Goal: Information Seeking & Learning: Learn about a topic

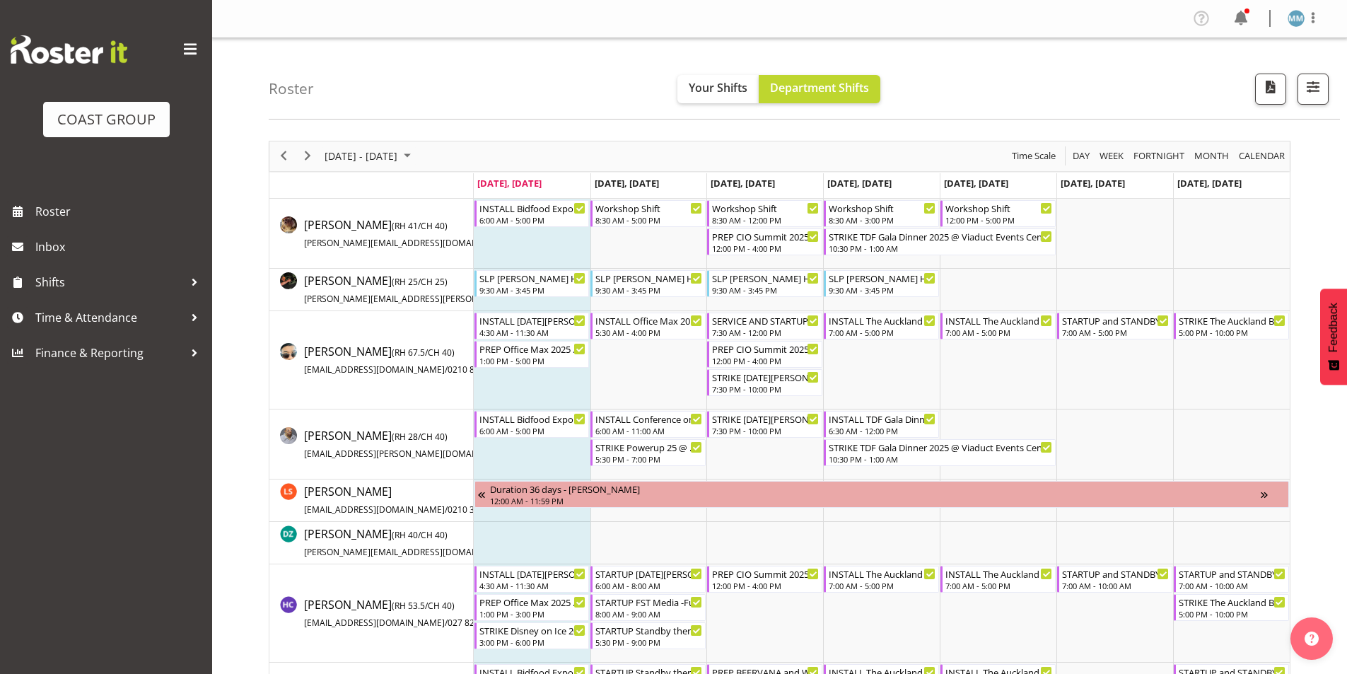
scroll to position [707, 0]
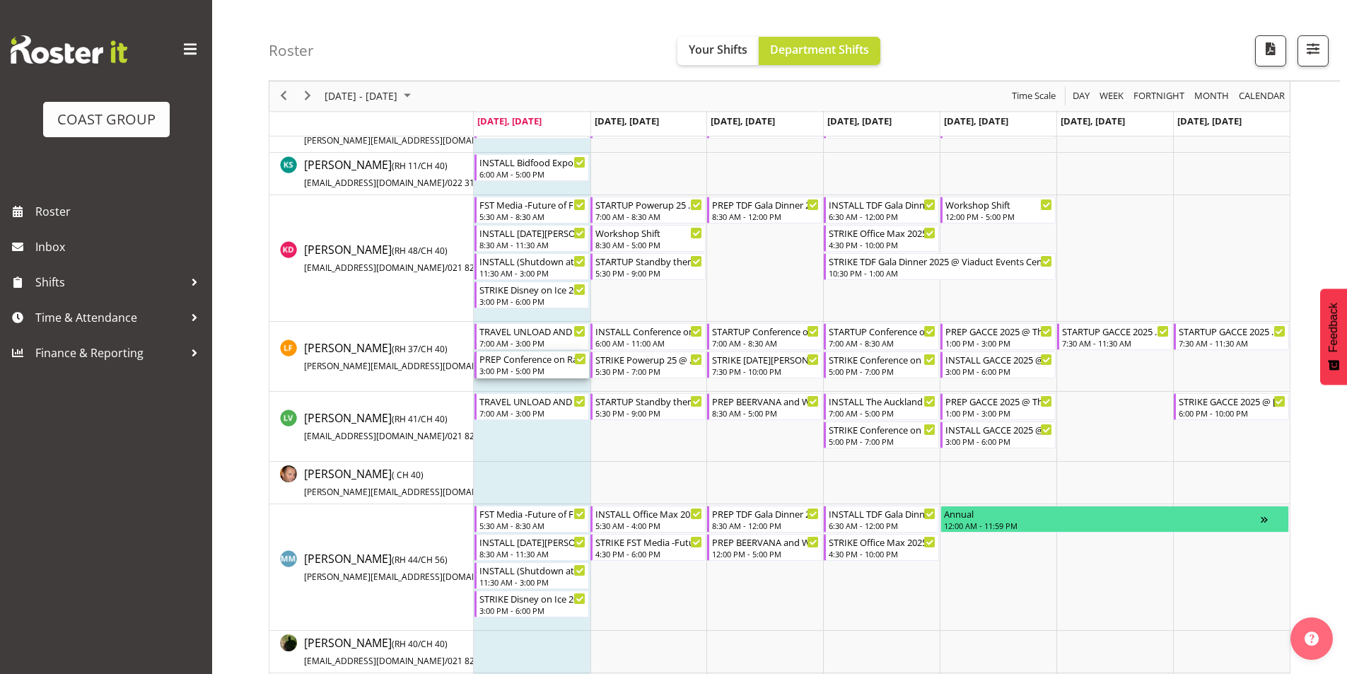
click at [543, 368] on div "3:00 PM - 5:00 PM" at bounding box center [532, 370] width 107 height 11
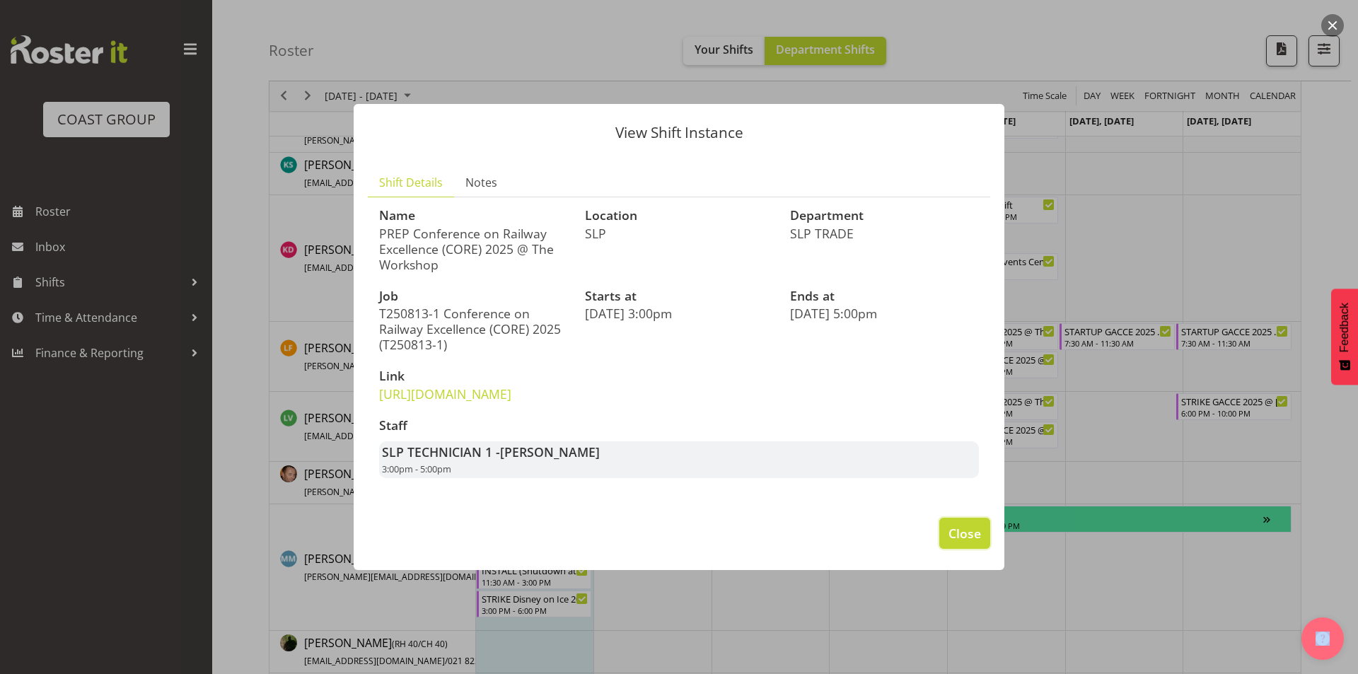
click at [961, 540] on span "Close" at bounding box center [964, 533] width 33 height 18
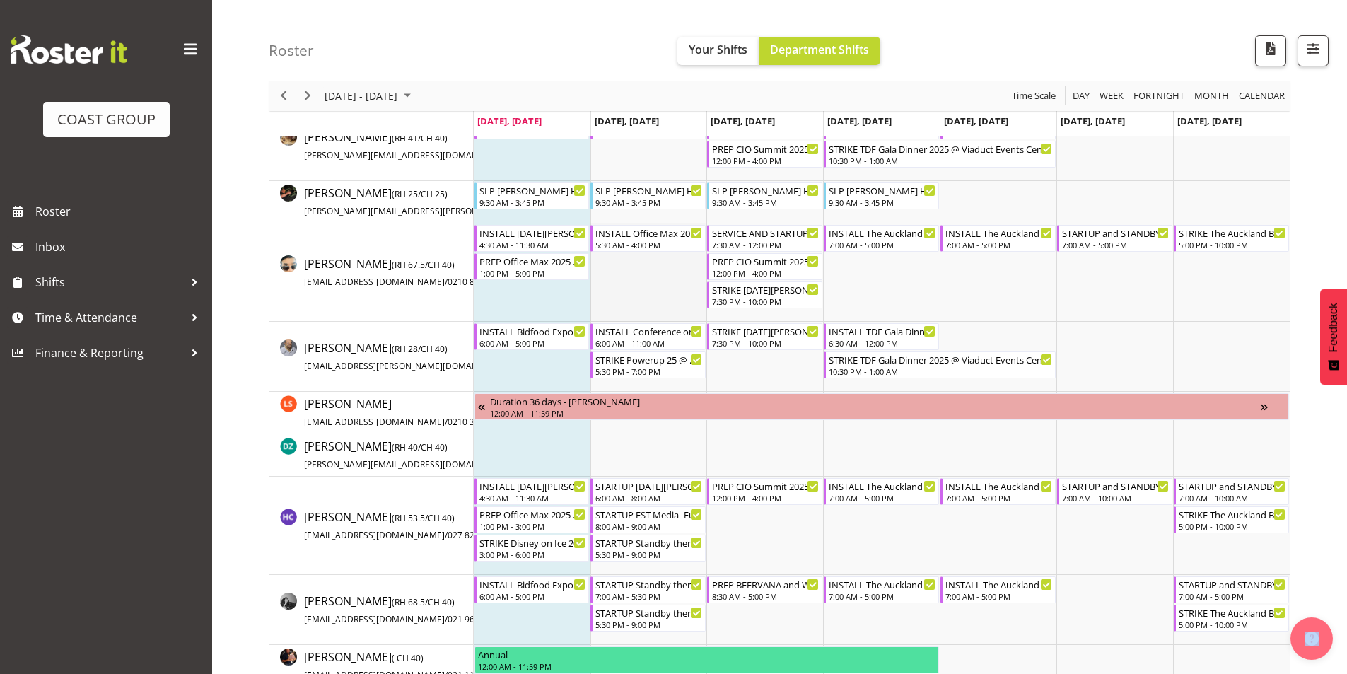
scroll to position [71, 0]
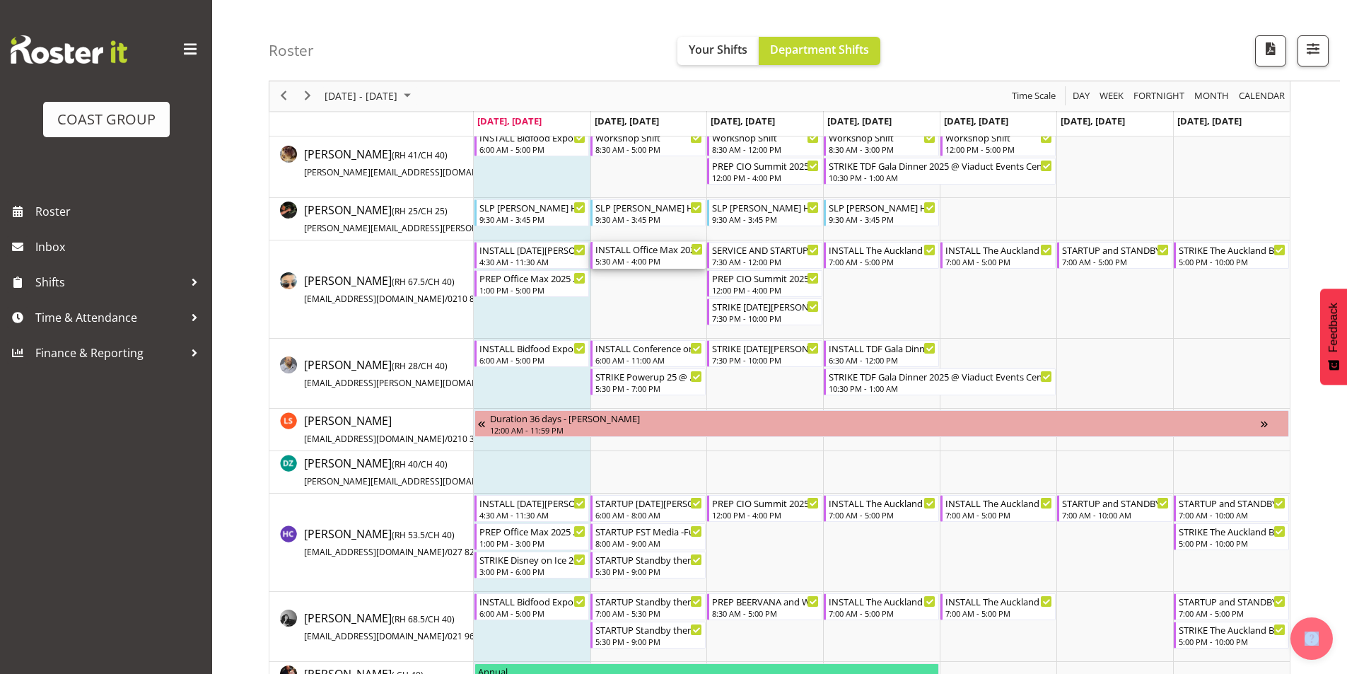
click at [662, 264] on div "5:30 AM - 4:00 PM" at bounding box center [648, 260] width 107 height 11
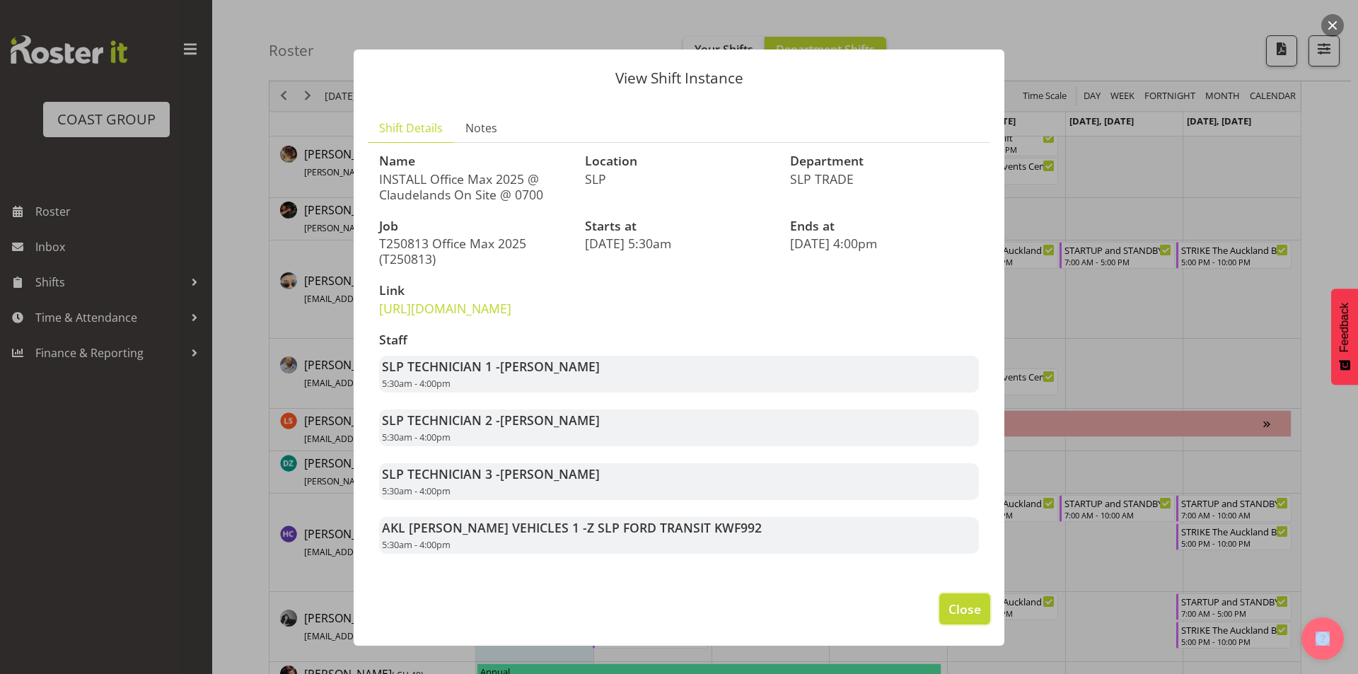
click at [966, 618] on span "Close" at bounding box center [964, 609] width 33 height 18
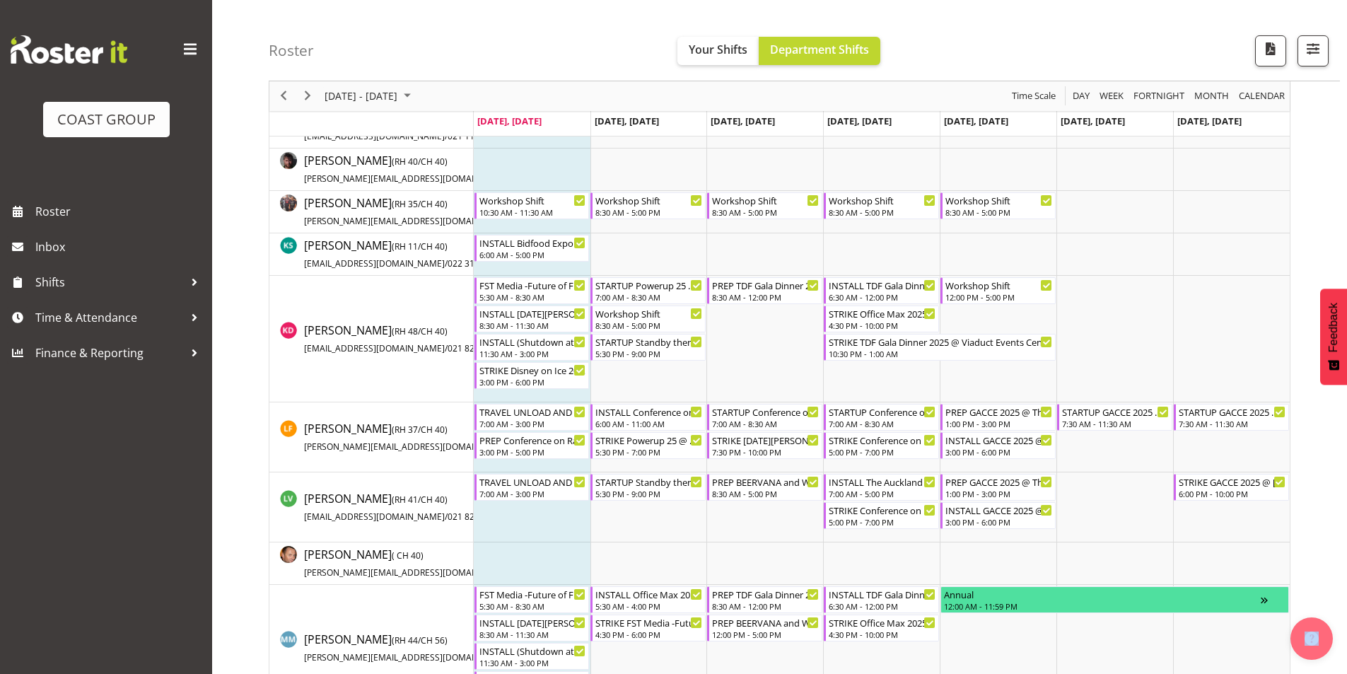
scroll to position [707, 0]
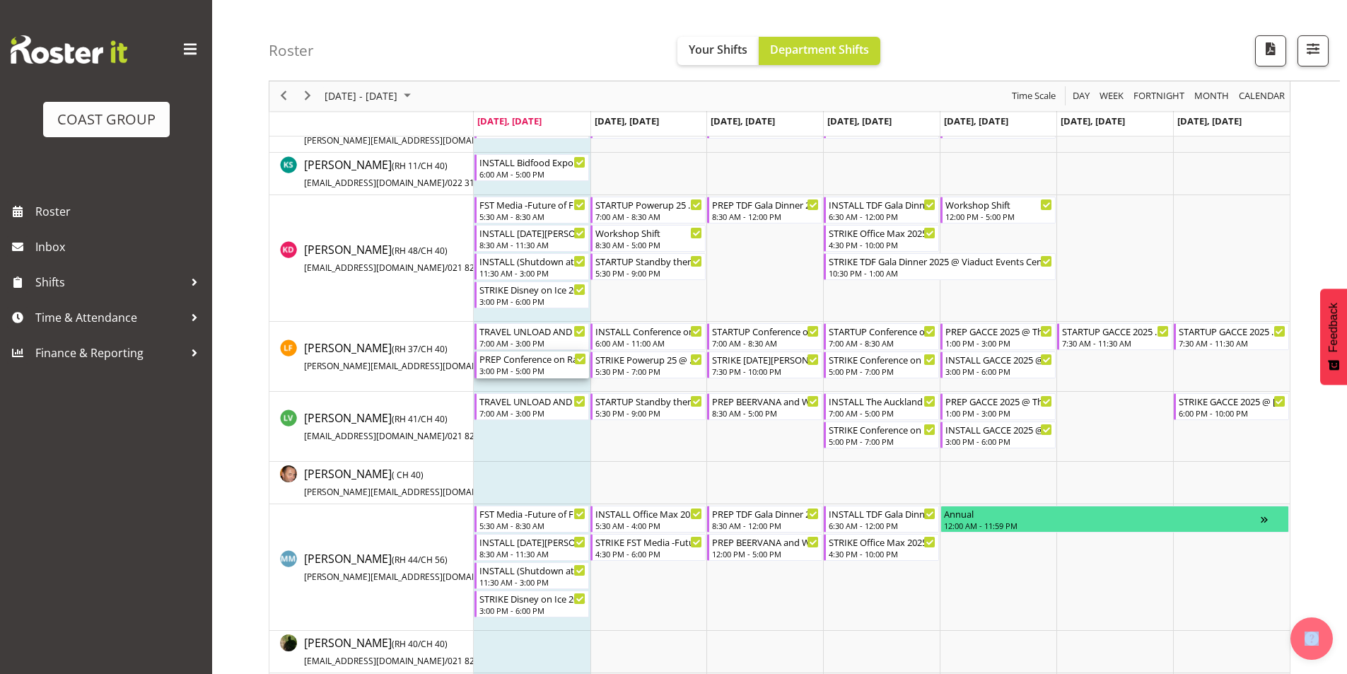
click at [537, 360] on div "PREP Conference on Railway Excellence (CORE) 2025 @ The Workshop" at bounding box center [532, 358] width 107 height 14
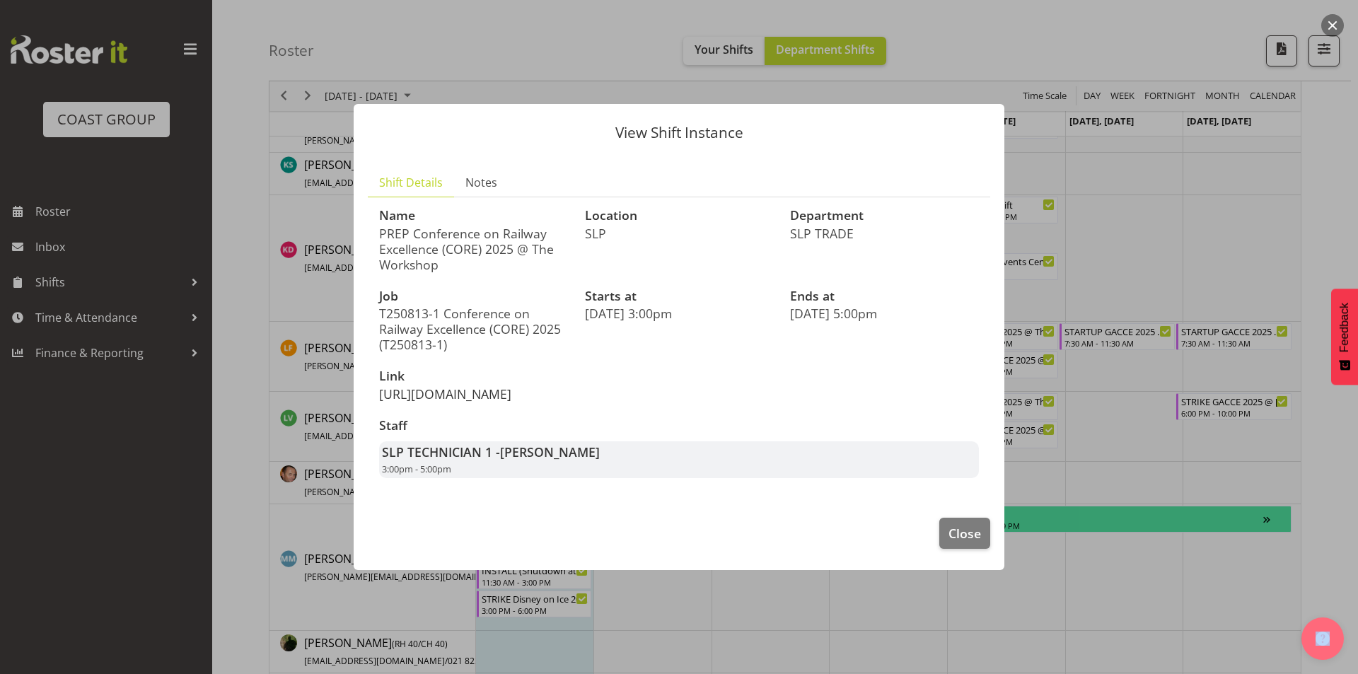
click at [499, 395] on link "[URL][DOMAIN_NAME]" at bounding box center [445, 393] width 132 height 17
click at [504, 397] on link "[URL][DOMAIN_NAME]" at bounding box center [445, 393] width 132 height 17
click at [293, 348] on div at bounding box center [679, 337] width 1358 height 674
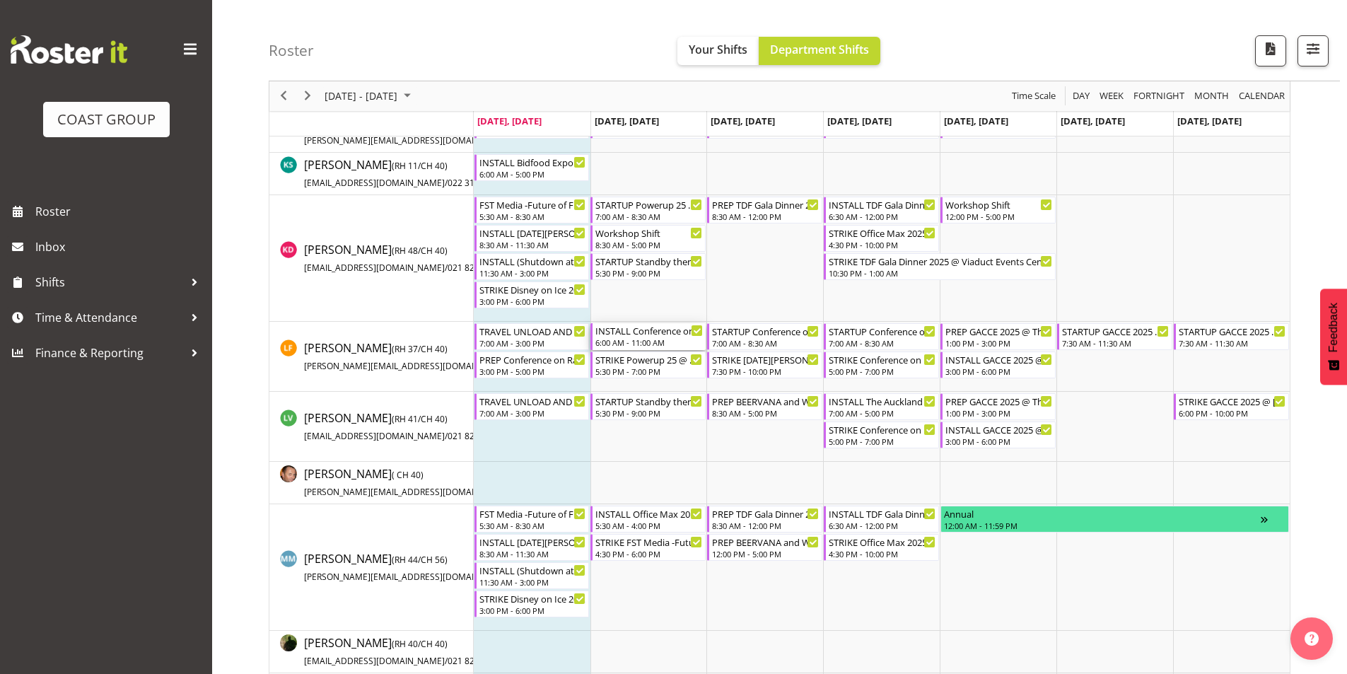
click at [670, 332] on div "INSTALL Conference on Railway Excellence (CORE) 2025 @ The Pullman On SIte @ 07…" at bounding box center [648, 330] width 107 height 14
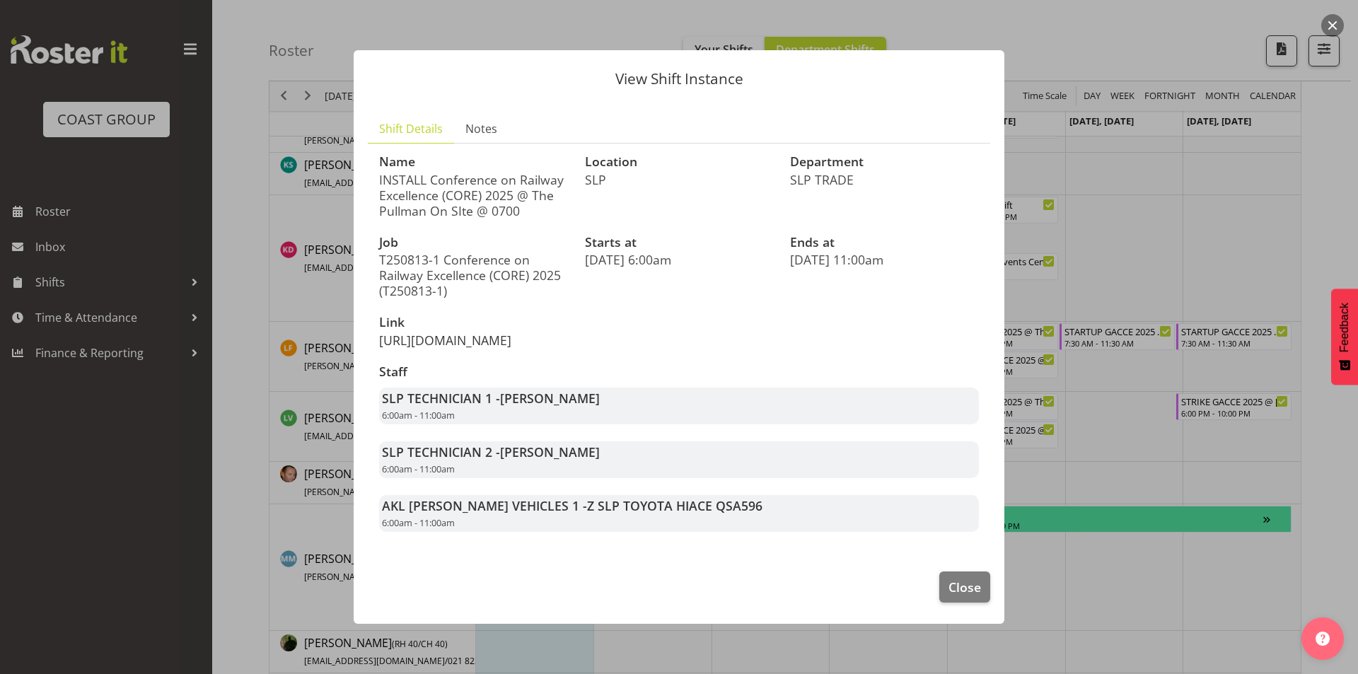
click at [477, 332] on link "[URL][DOMAIN_NAME]" at bounding box center [445, 340] width 132 height 17
click at [314, 404] on div at bounding box center [679, 337] width 1358 height 674
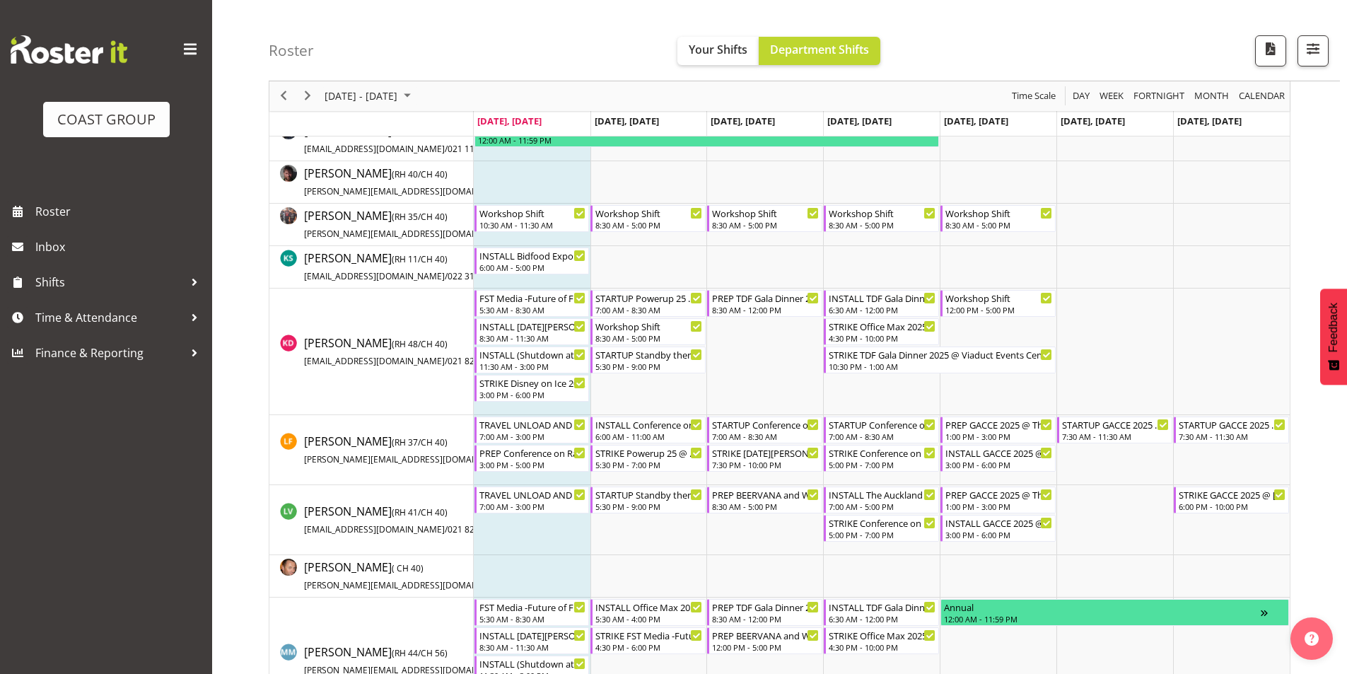
scroll to position [636, 0]
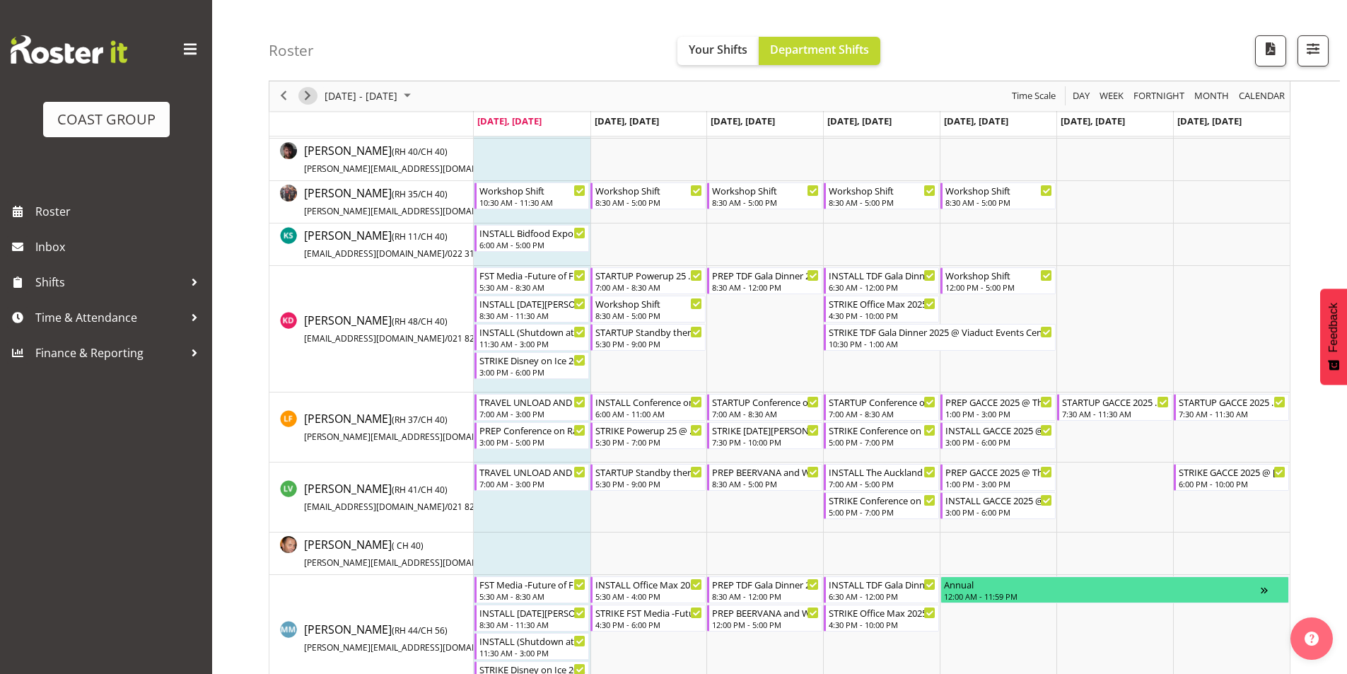
click at [308, 98] on span "Next" at bounding box center [307, 97] width 17 height 18
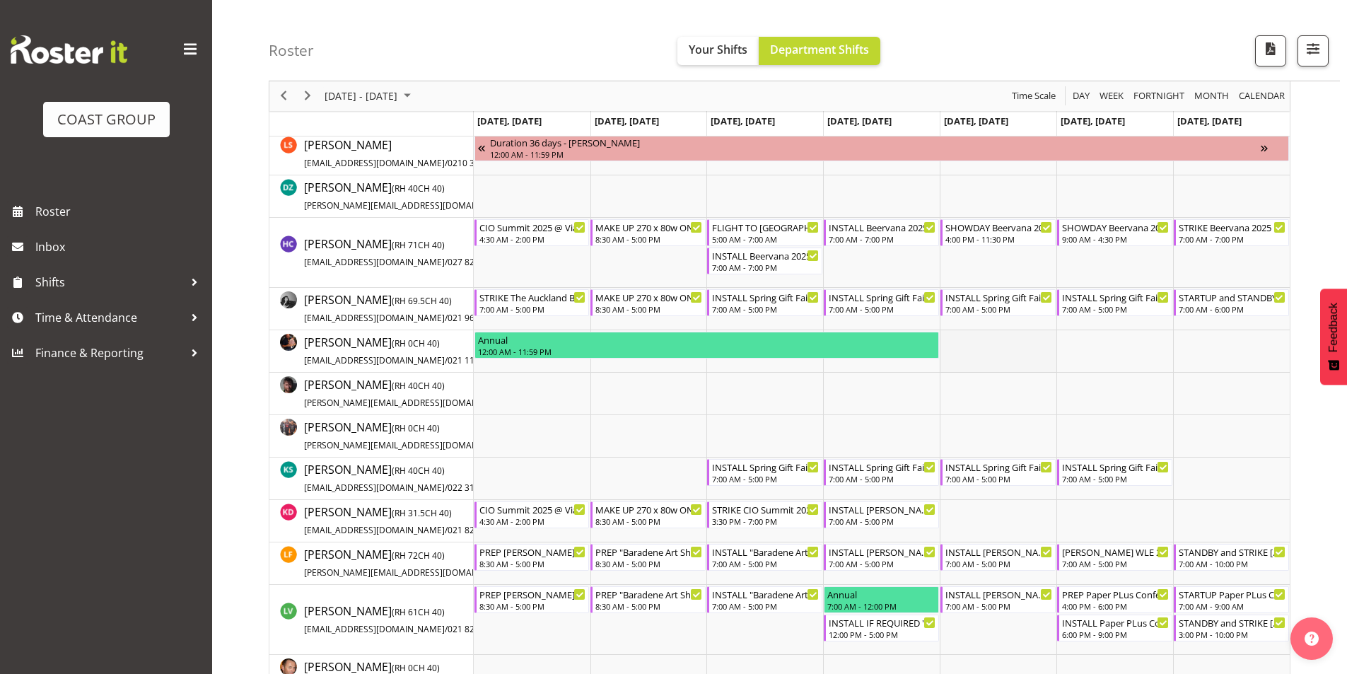
scroll to position [252, 0]
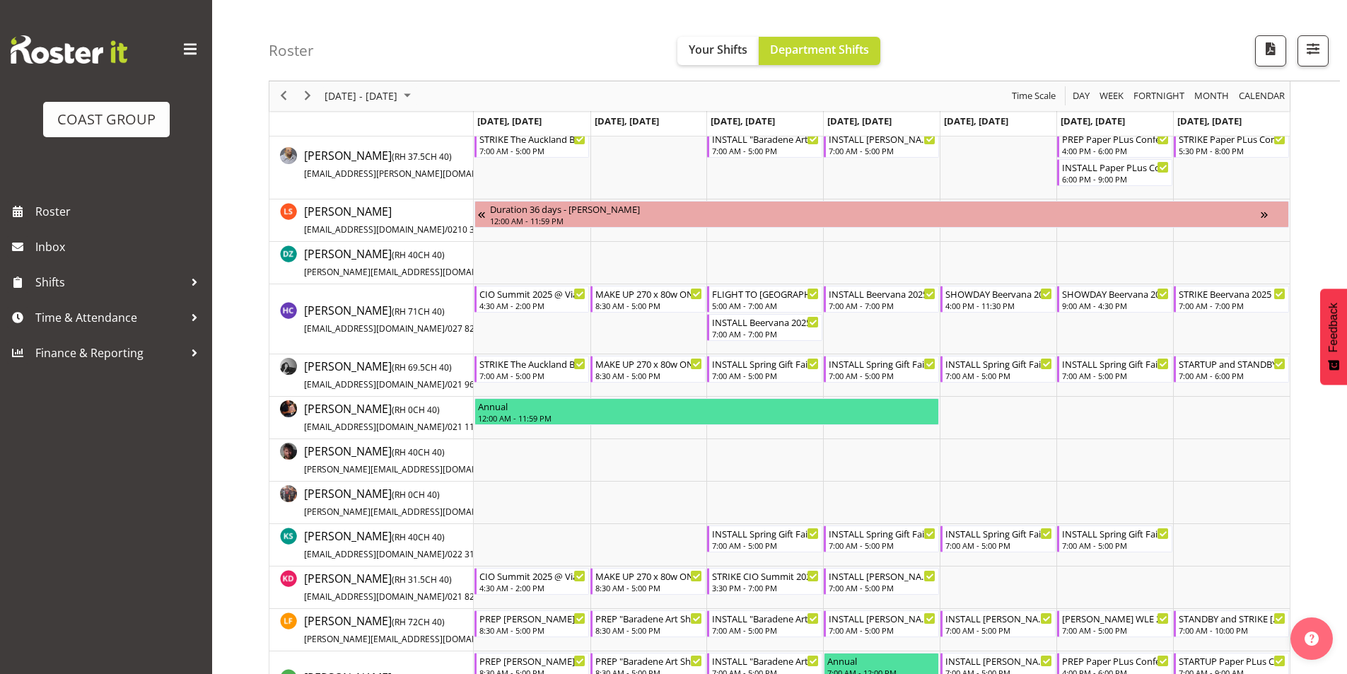
click at [298, 91] on div "next period" at bounding box center [308, 96] width 24 height 30
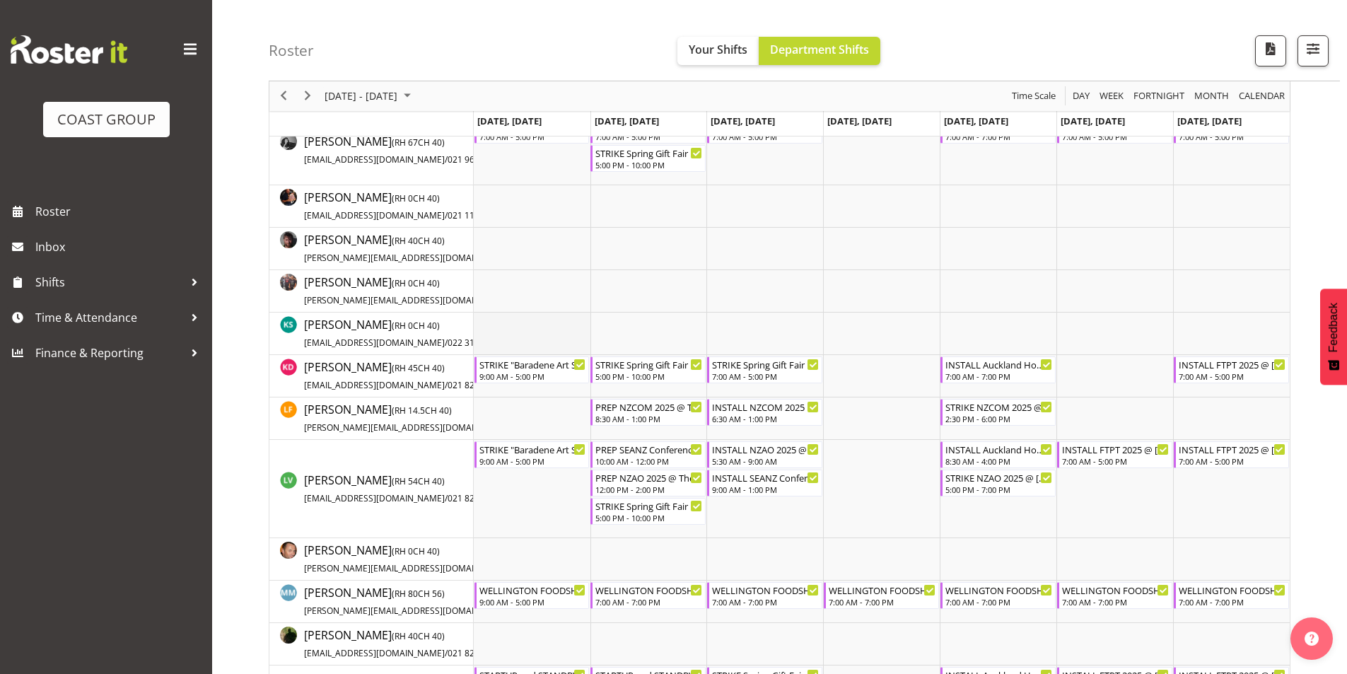
scroll to position [535, 0]
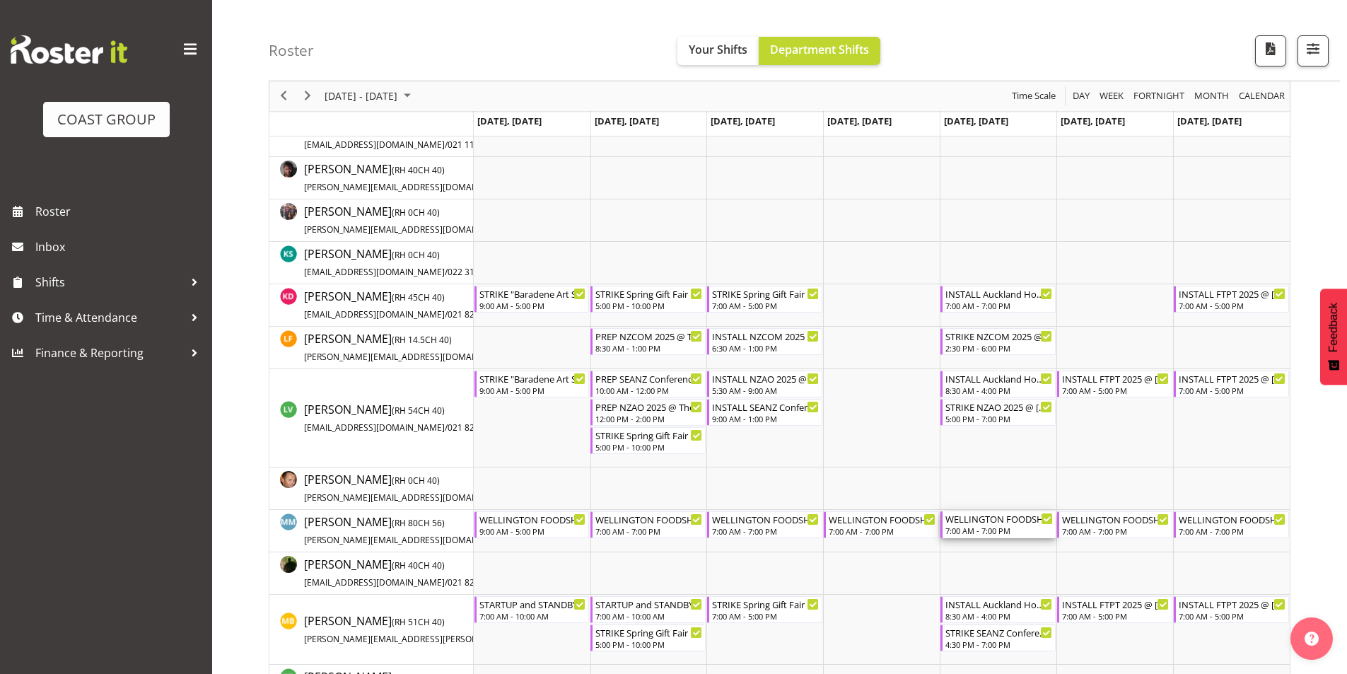
click at [997, 531] on div "7:00 AM - 7:00 PM" at bounding box center [998, 530] width 107 height 11
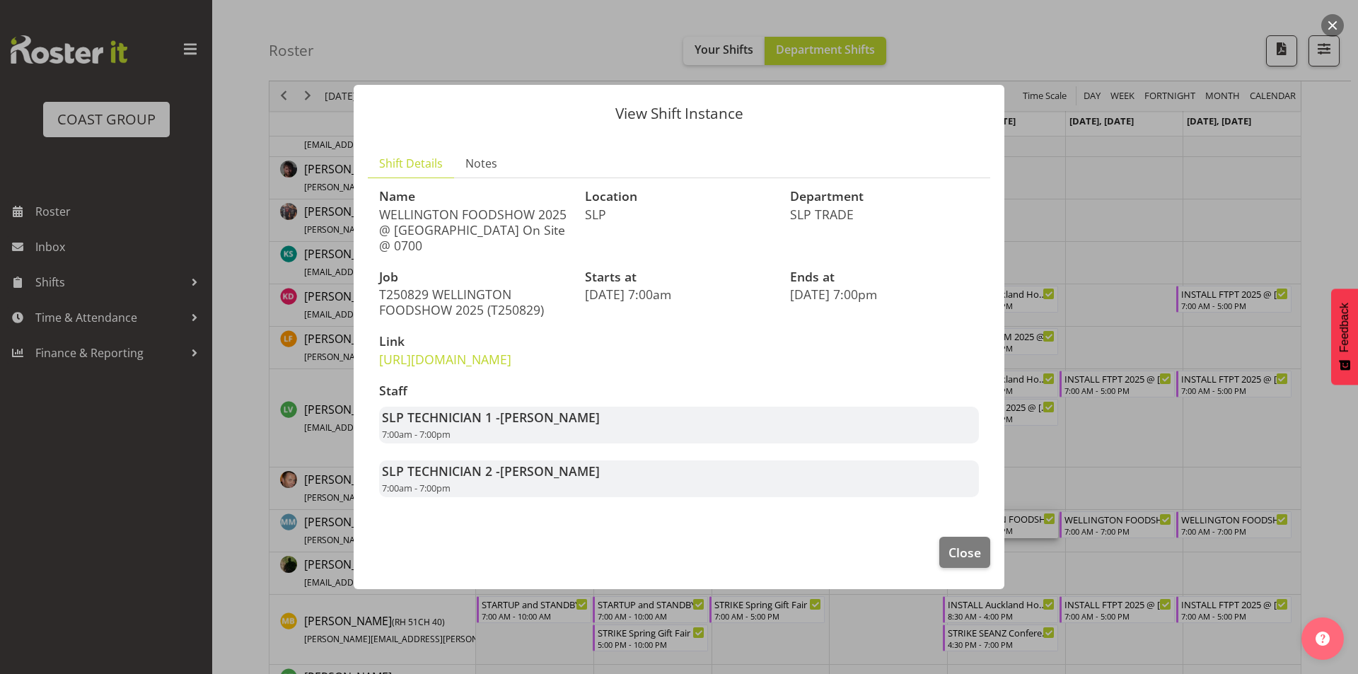
click at [1120, 425] on div at bounding box center [679, 337] width 1358 height 674
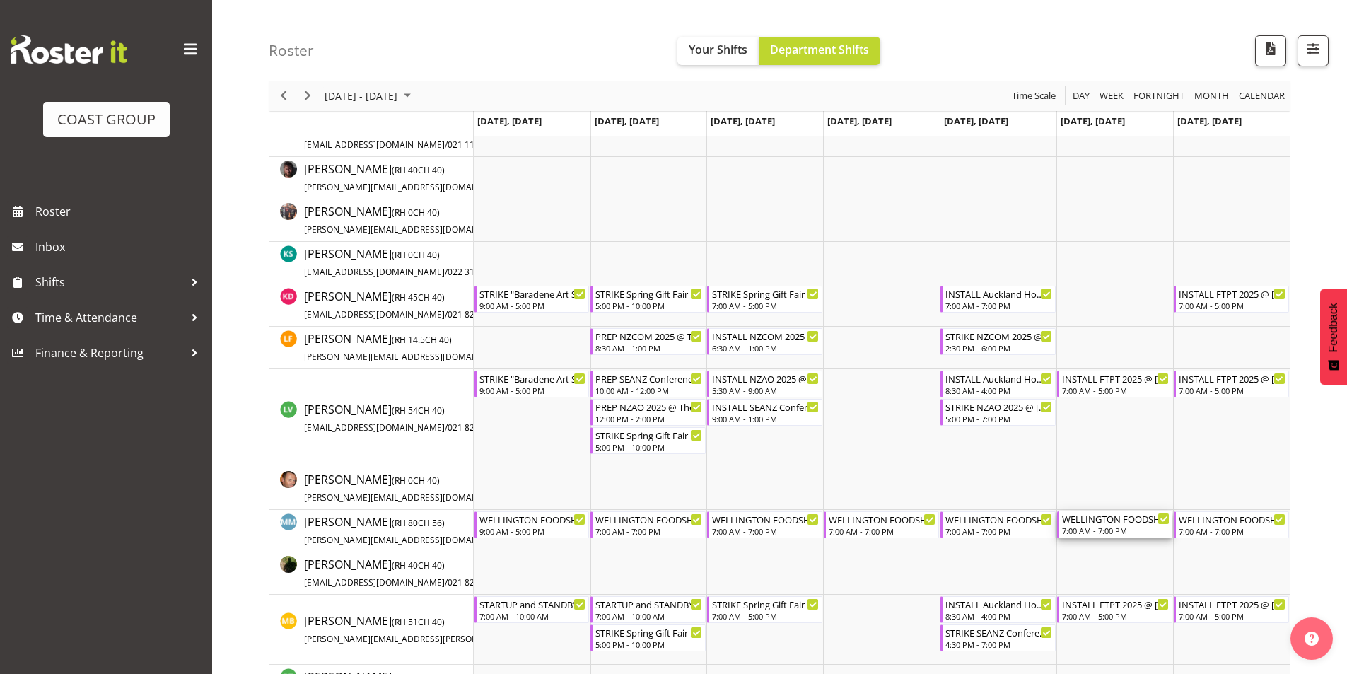
click at [1114, 531] on div "7:00 AM - 7:00 PM" at bounding box center [1115, 530] width 107 height 11
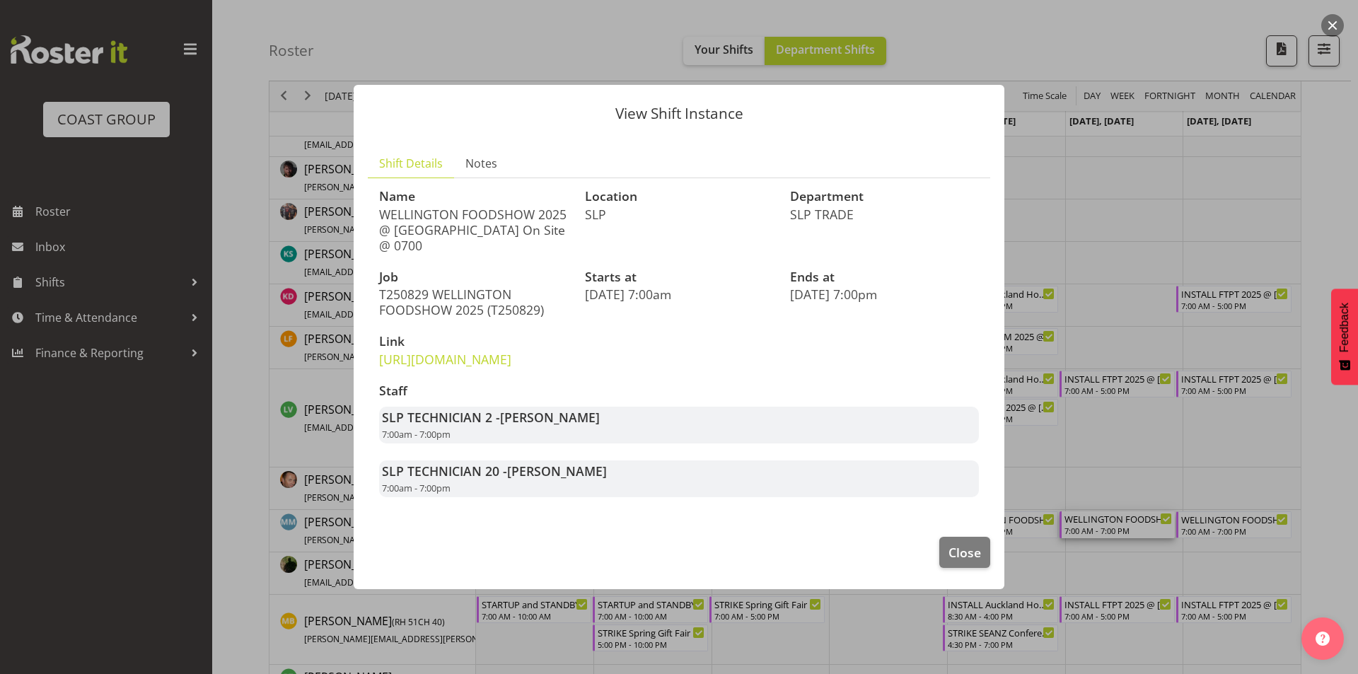
drag, startPoint x: 1171, startPoint y: 449, endPoint x: 1224, endPoint y: 471, distance: 57.4
click at [1172, 448] on div at bounding box center [679, 337] width 1358 height 674
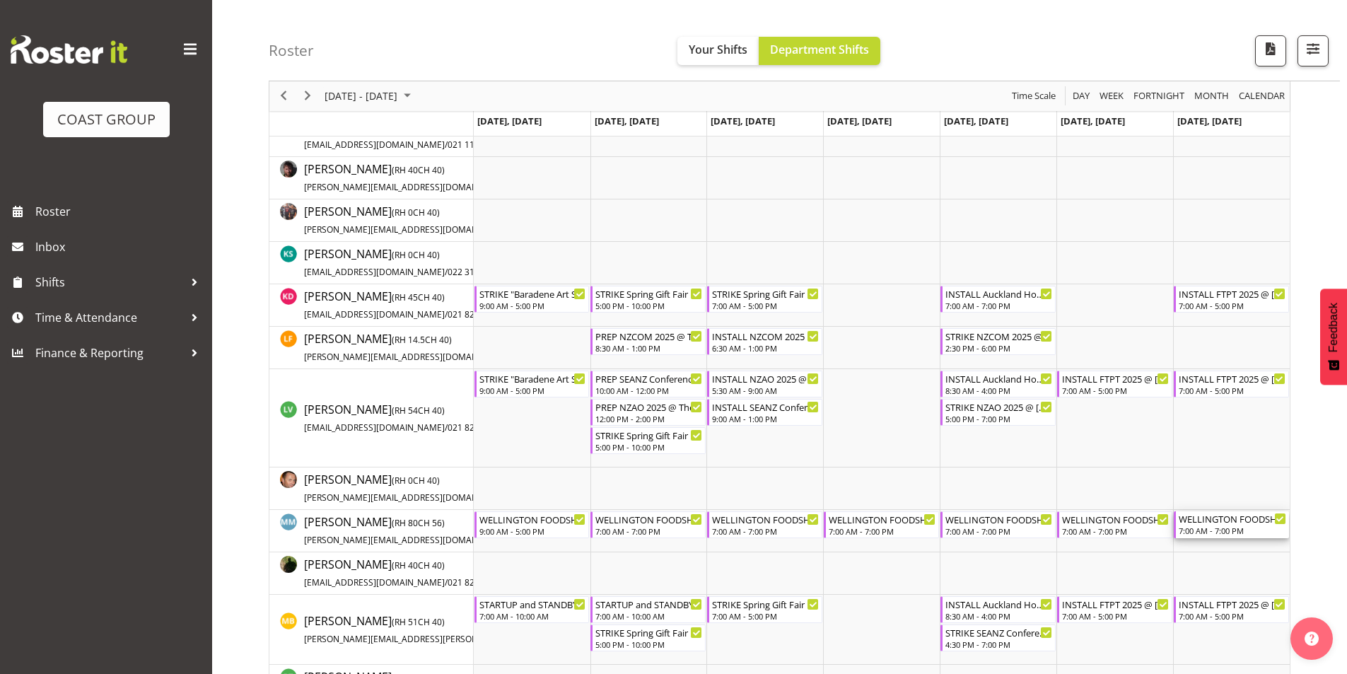
click at [1240, 519] on div "WELLINGTON FOODSHOW 2025 @ [GEOGRAPHIC_DATA] On Site @ 0700" at bounding box center [1232, 518] width 107 height 14
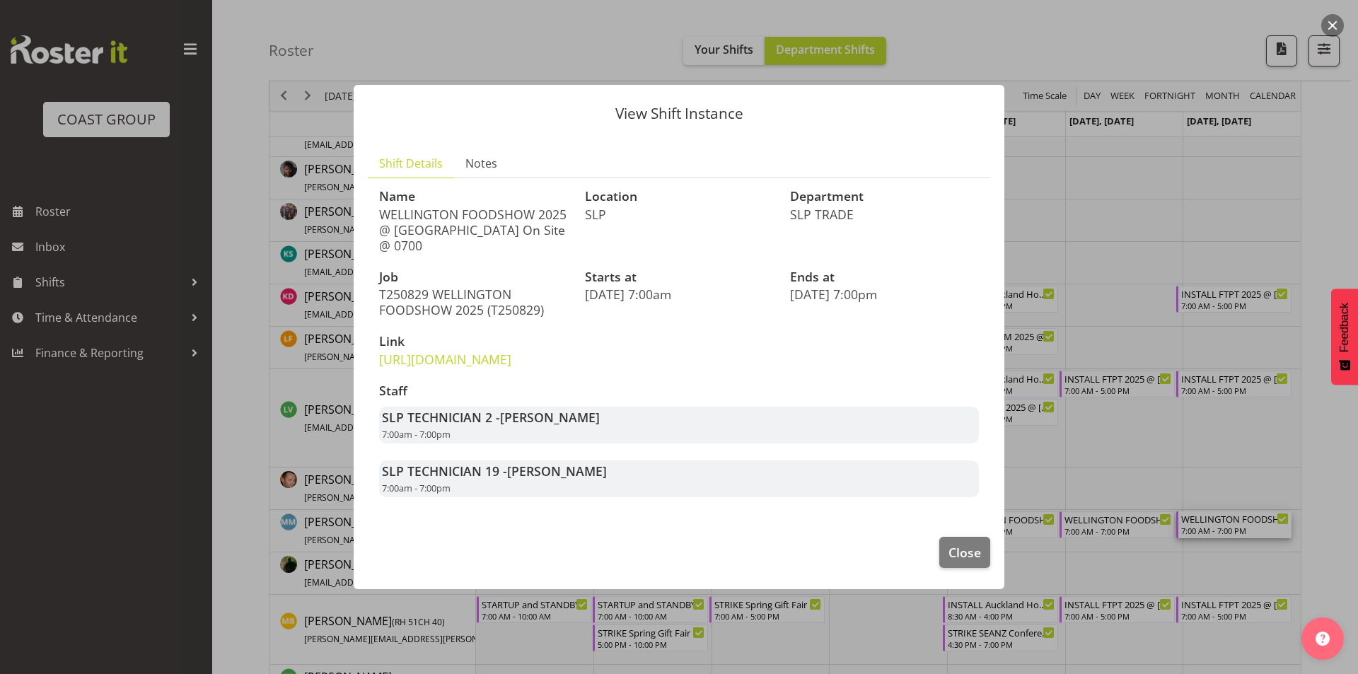
click at [1177, 462] on div at bounding box center [679, 337] width 1358 height 674
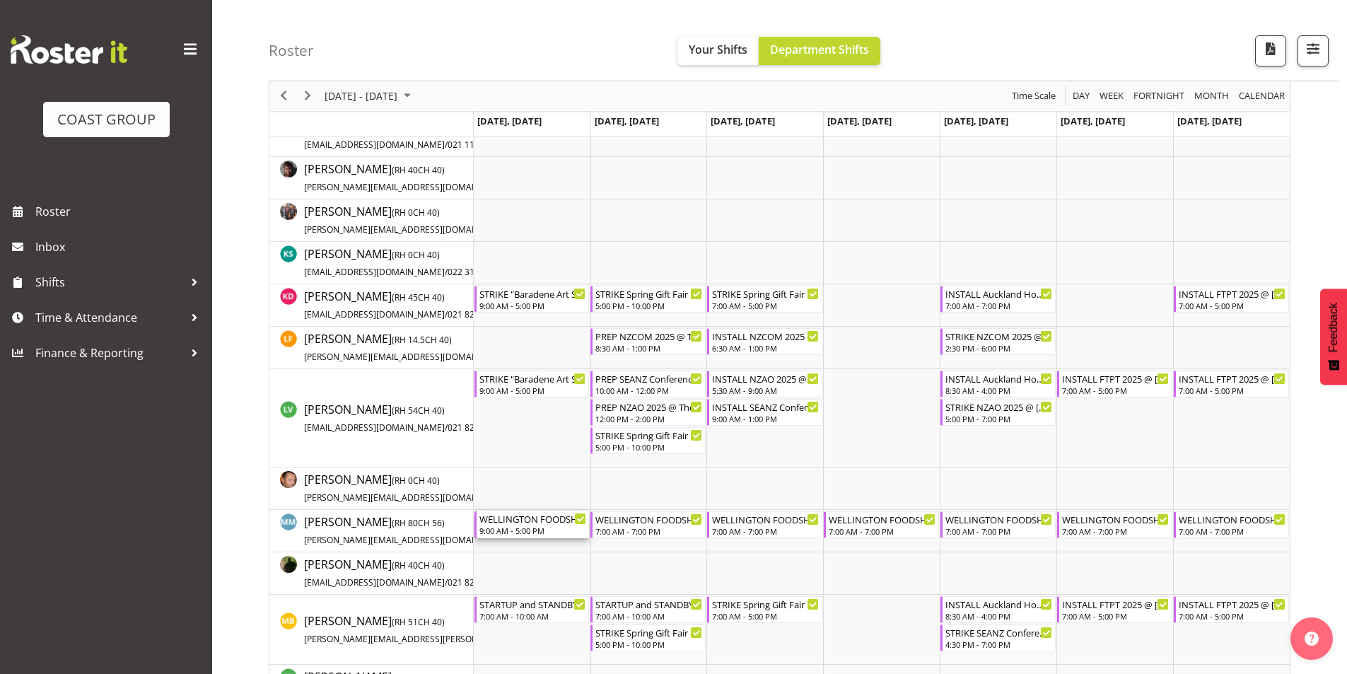
click at [537, 520] on div "WELLINGTON FOODSHOW 2025 @ [GEOGRAPHIC_DATA] On Site @ 0700" at bounding box center [532, 518] width 107 height 14
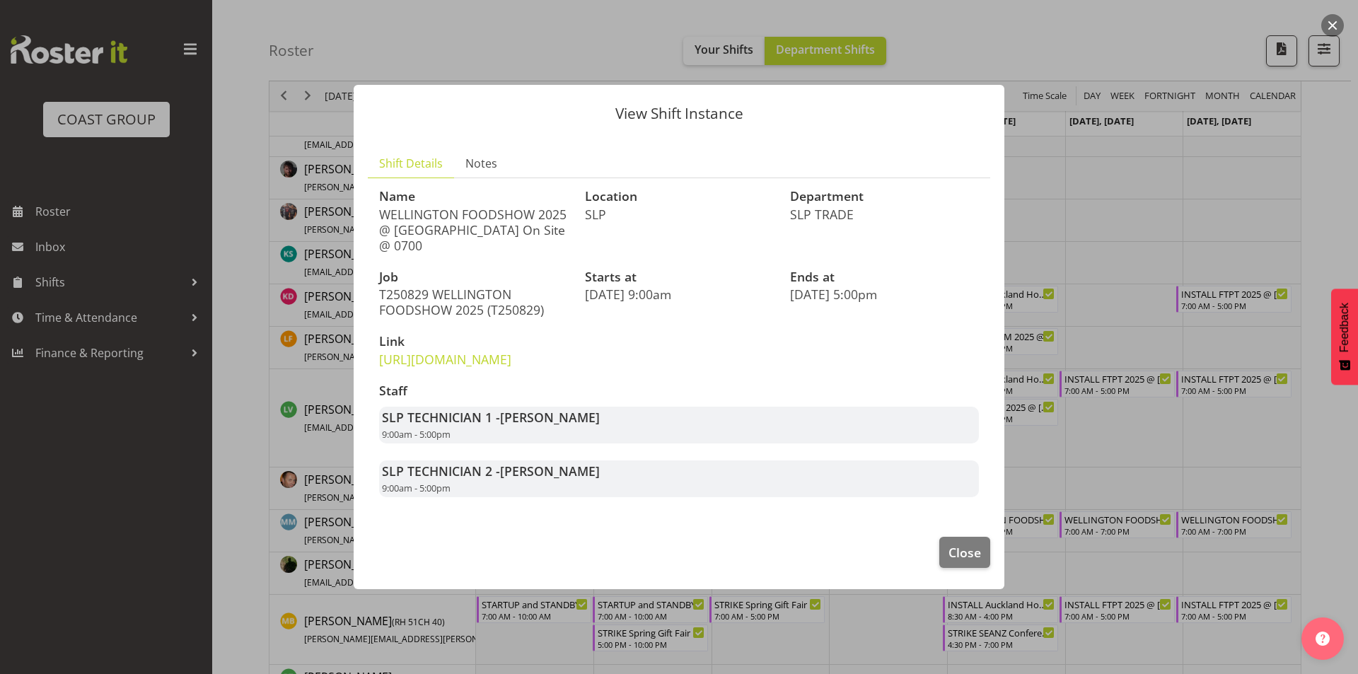
click at [1099, 450] on div at bounding box center [679, 337] width 1358 height 674
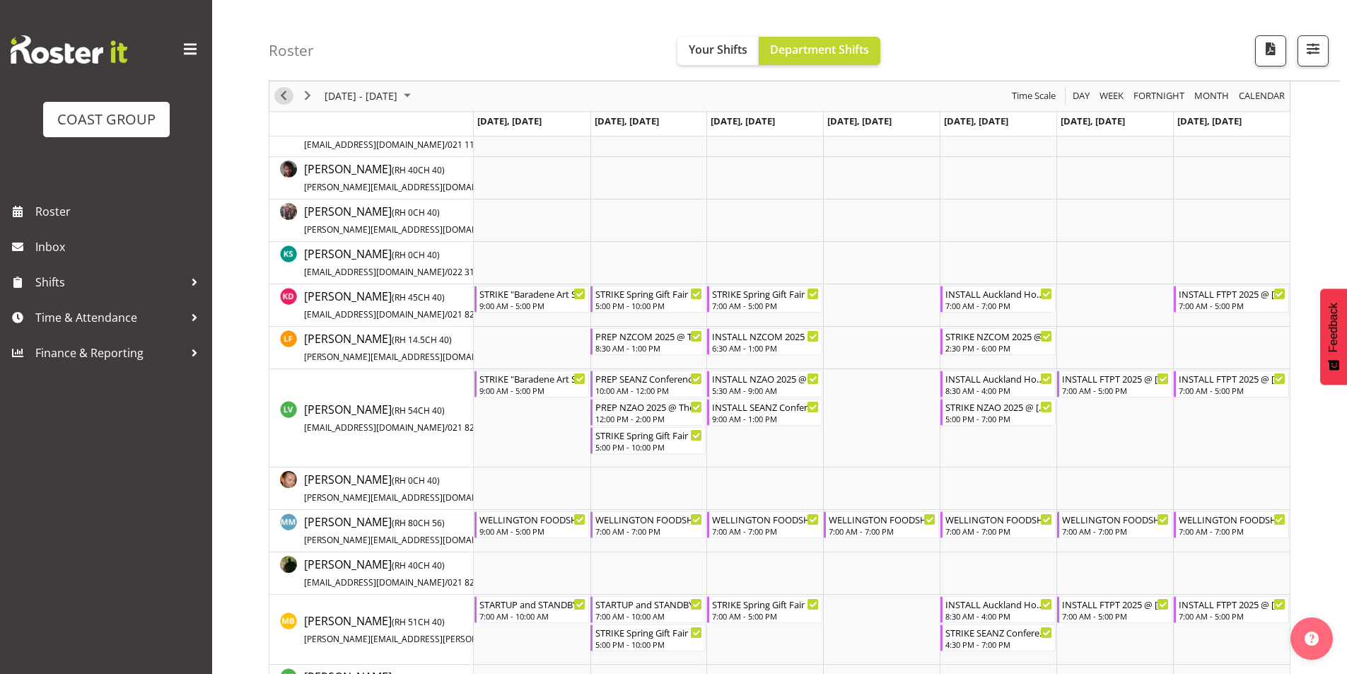
click at [284, 96] on span "Previous" at bounding box center [283, 97] width 17 height 18
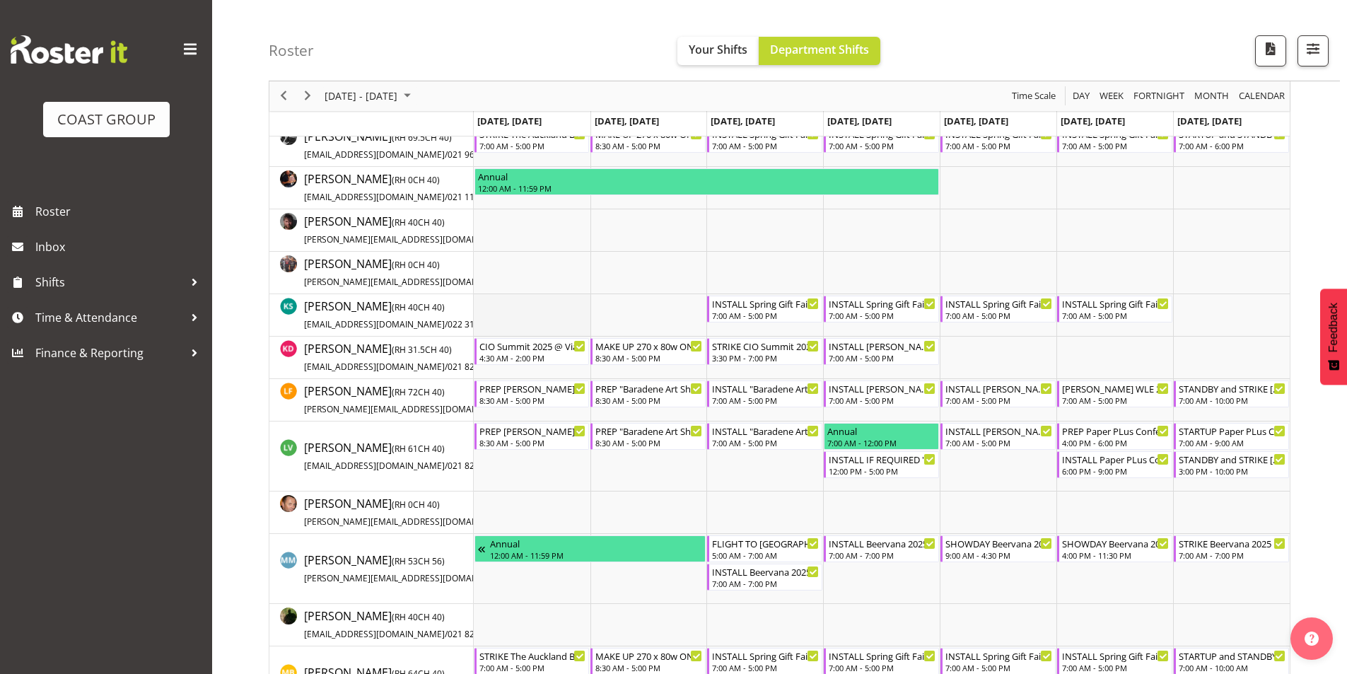
scroll to position [394, 0]
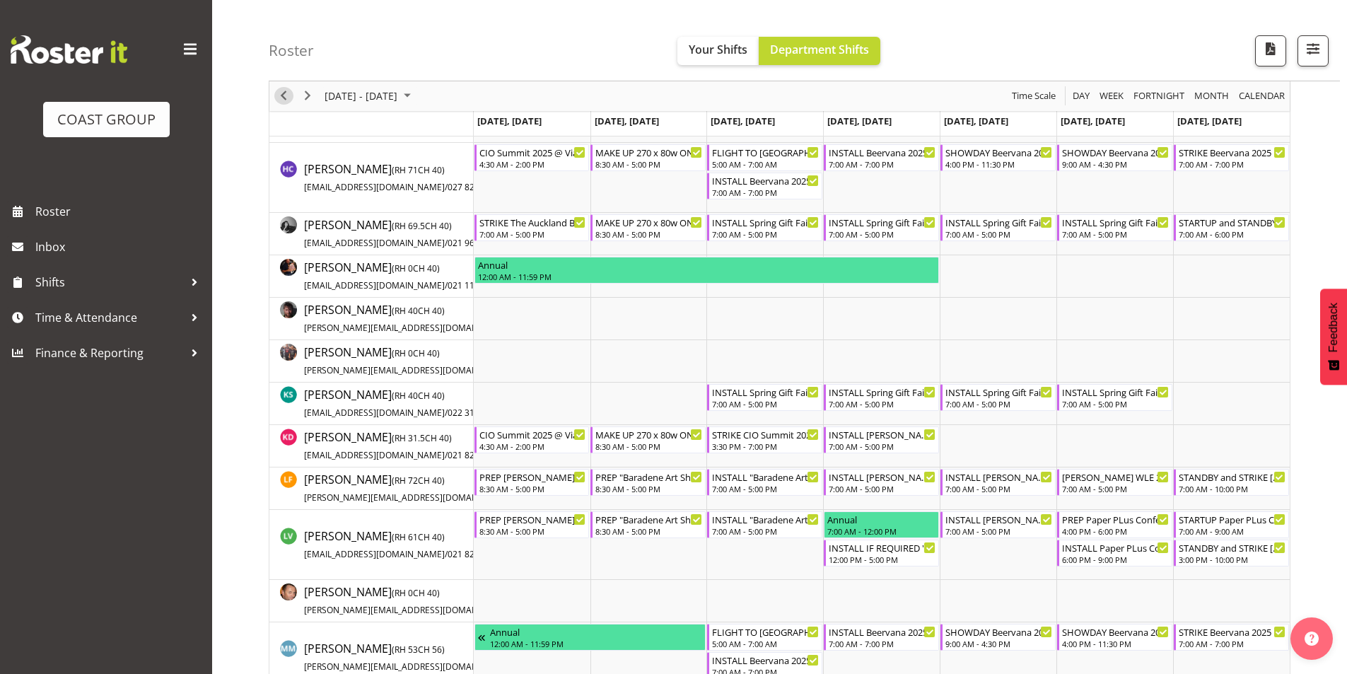
click at [288, 92] on span "Previous" at bounding box center [283, 97] width 17 height 18
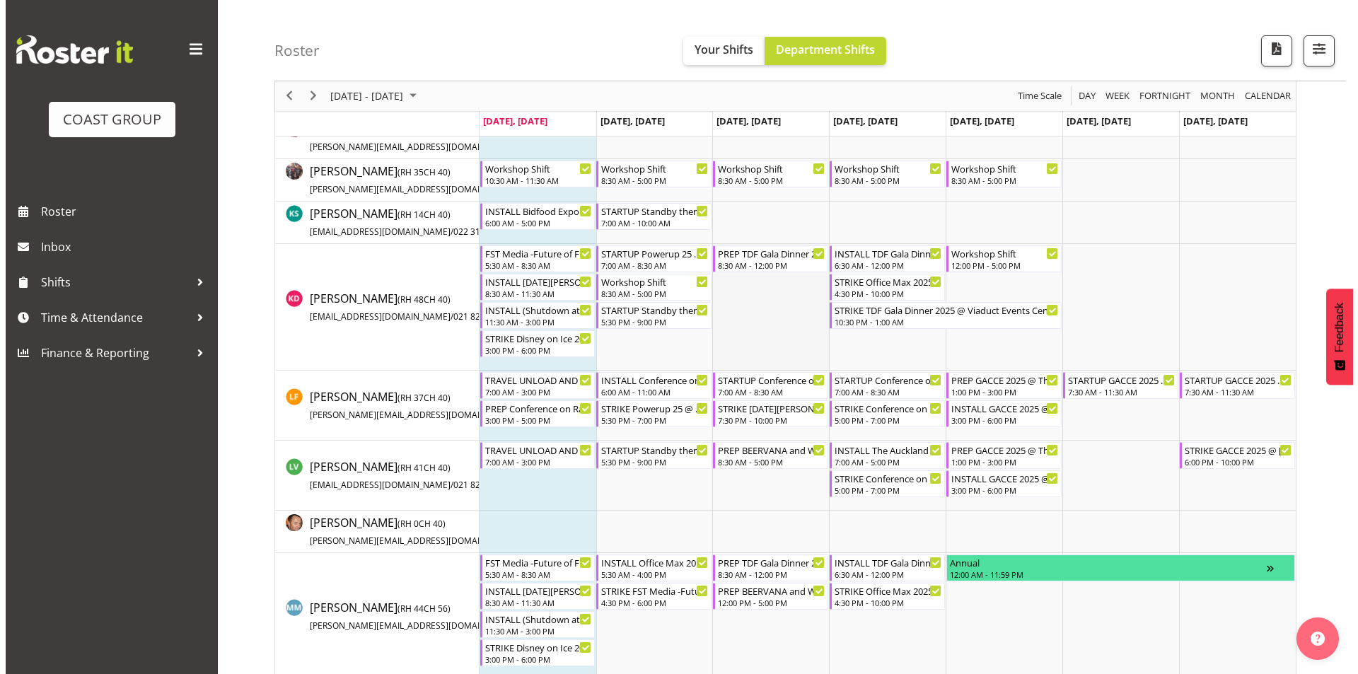
scroll to position [677, 0]
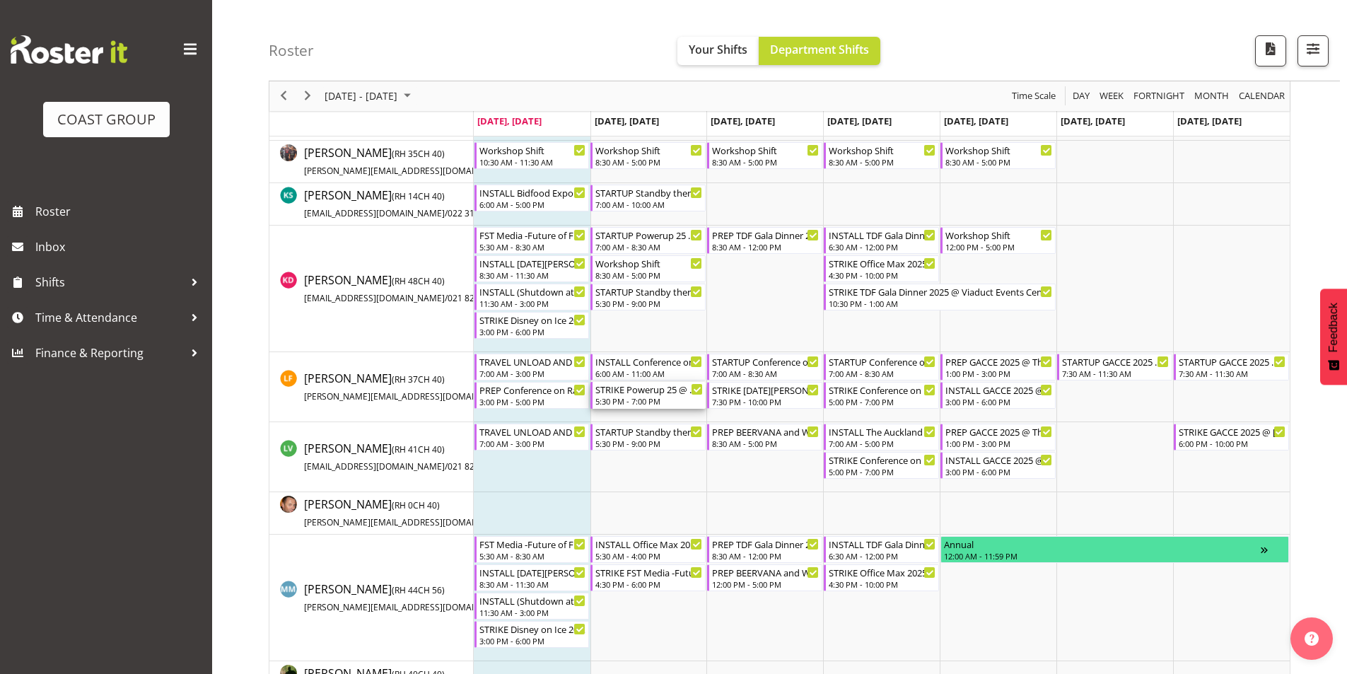
click at [626, 395] on div "STRIKE Powerup 25 @ Due Drop On Site @ 1800" at bounding box center [648, 389] width 107 height 14
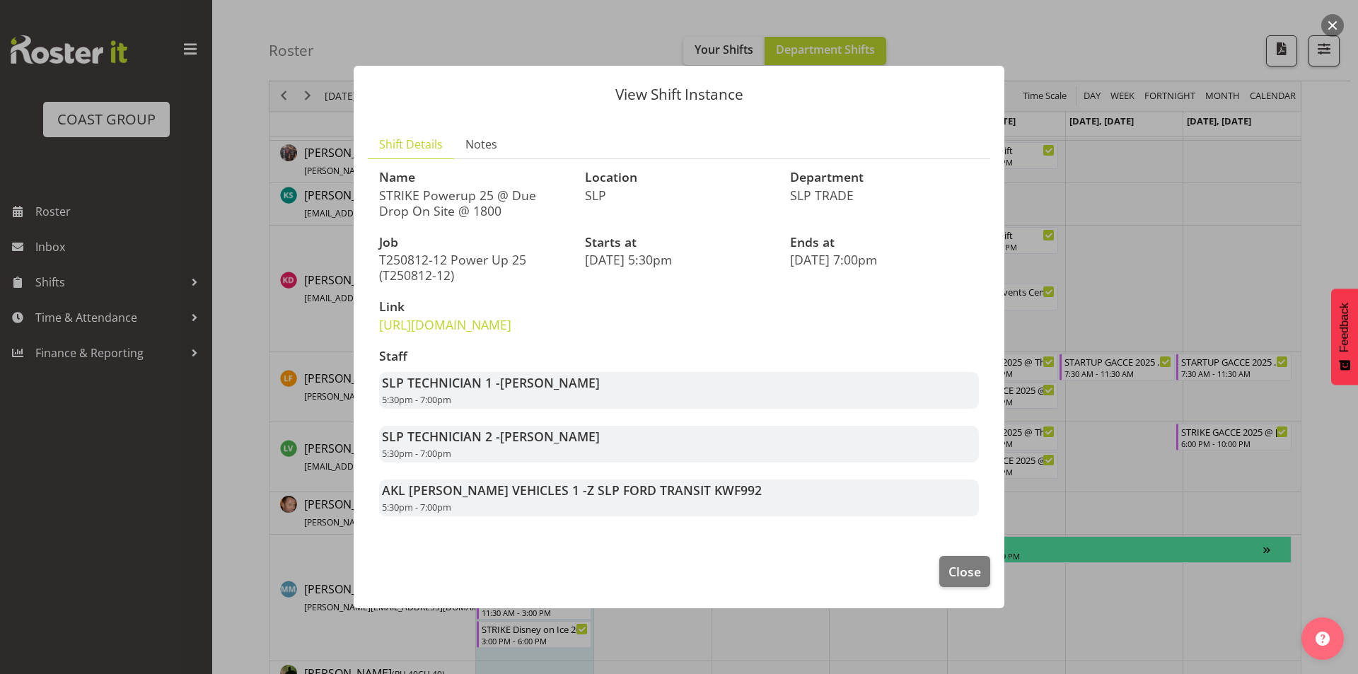
click at [1088, 287] on div at bounding box center [679, 337] width 1358 height 674
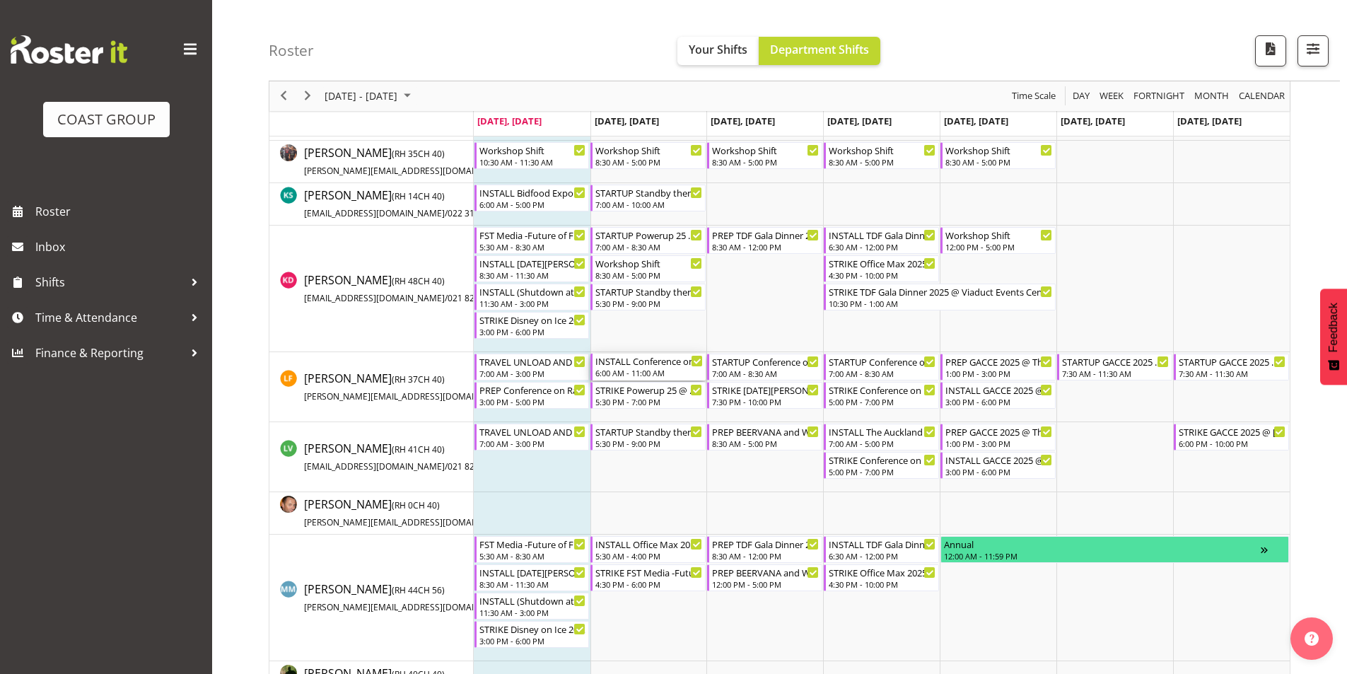
click at [634, 361] on div "INSTALL Conference on Railway Excellence (CORE) 2025 @ The Pullman On SIte @ 07…" at bounding box center [648, 361] width 107 height 14
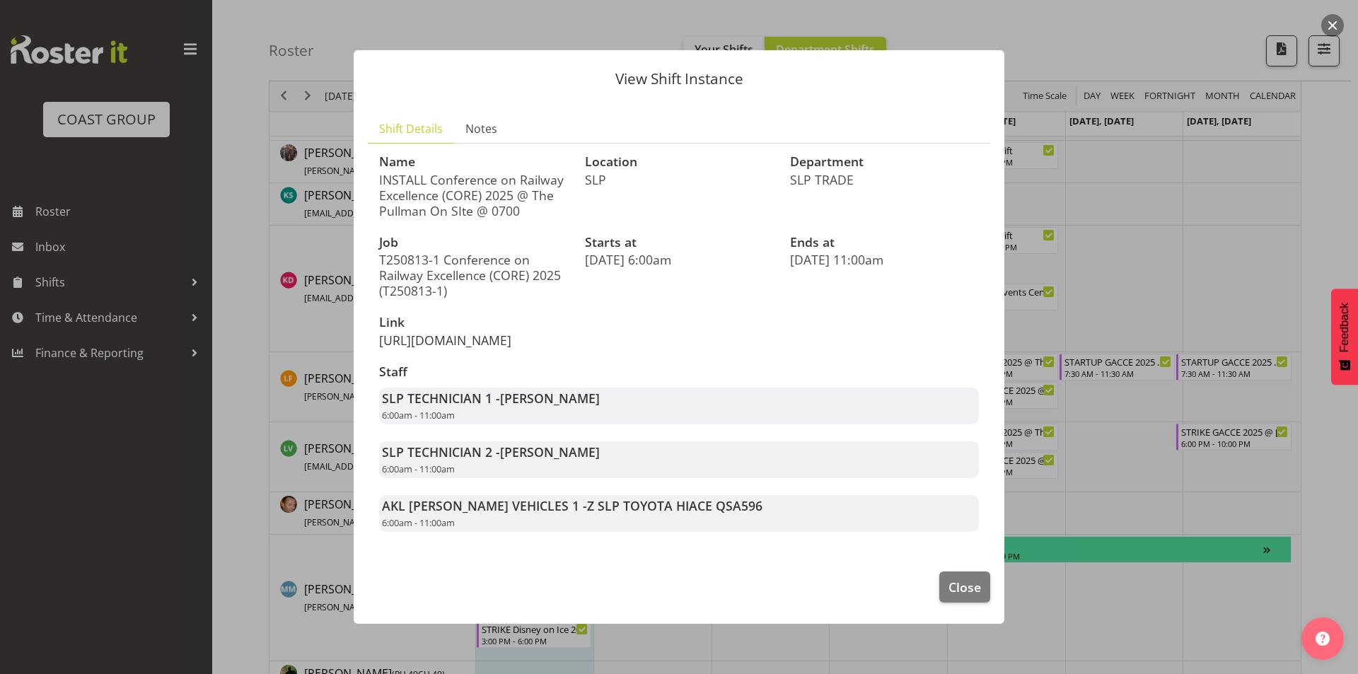
click at [503, 349] on link "[URL][DOMAIN_NAME]" at bounding box center [445, 340] width 132 height 17
click at [293, 292] on div at bounding box center [679, 337] width 1358 height 674
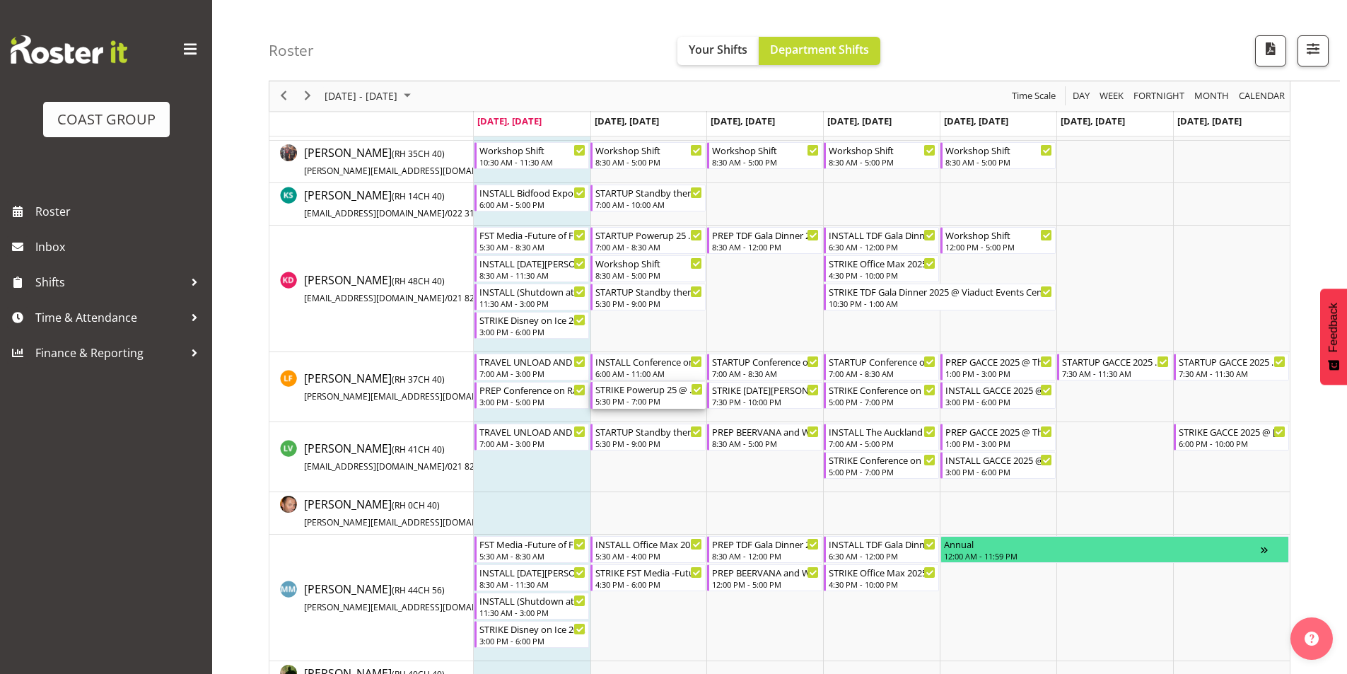
click at [646, 398] on div "5:30 PM - 7:00 PM" at bounding box center [648, 400] width 107 height 11
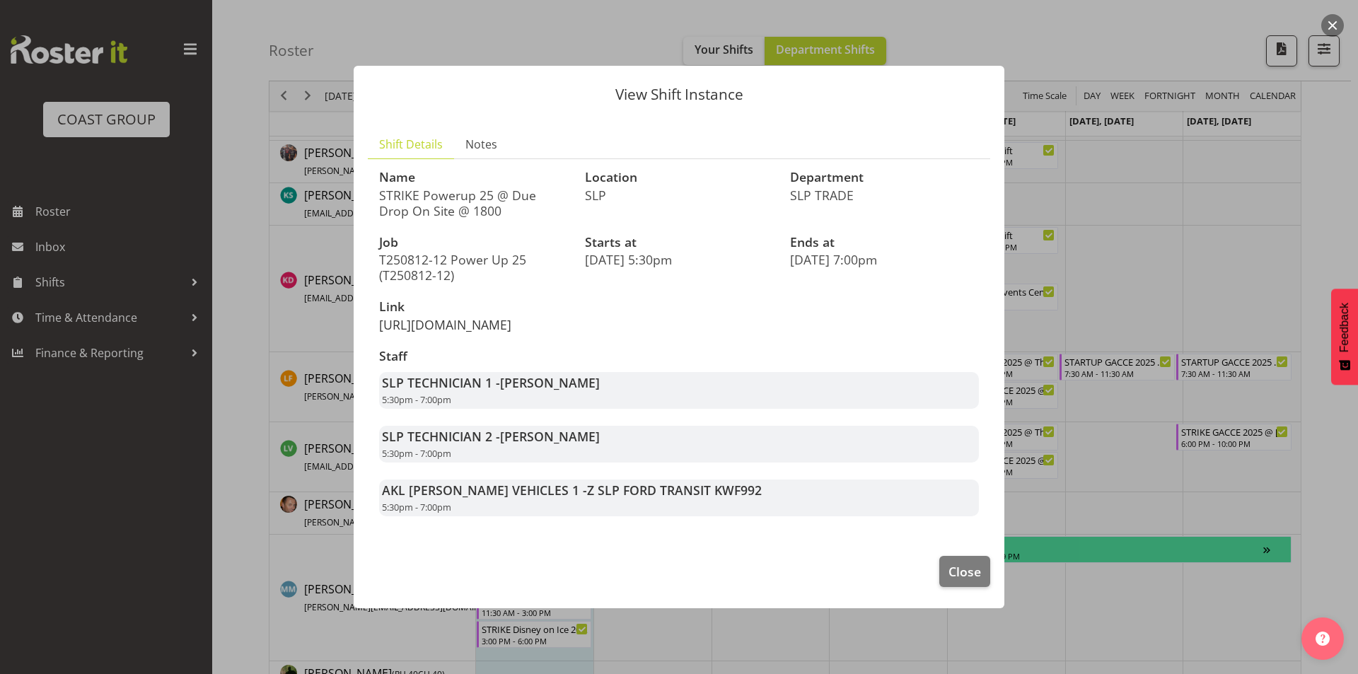
click at [438, 325] on link "[URL][DOMAIN_NAME]" at bounding box center [445, 324] width 132 height 17
click at [971, 581] on span "Close" at bounding box center [964, 571] width 33 height 18
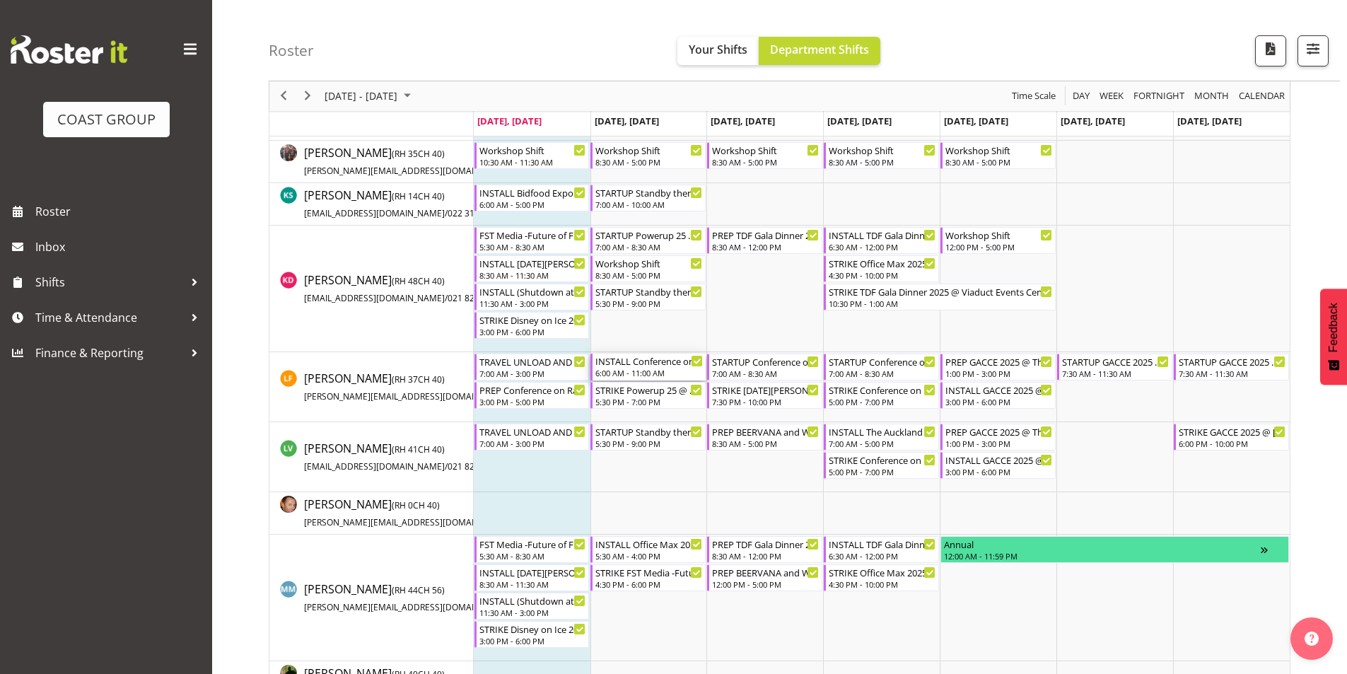
click at [631, 362] on div "INSTALL Conference on Railway Excellence (CORE) 2025 @ The Pullman On SIte @ 07…" at bounding box center [648, 361] width 107 height 14
click at [0, 0] on div at bounding box center [0, 0] width 0 height 0
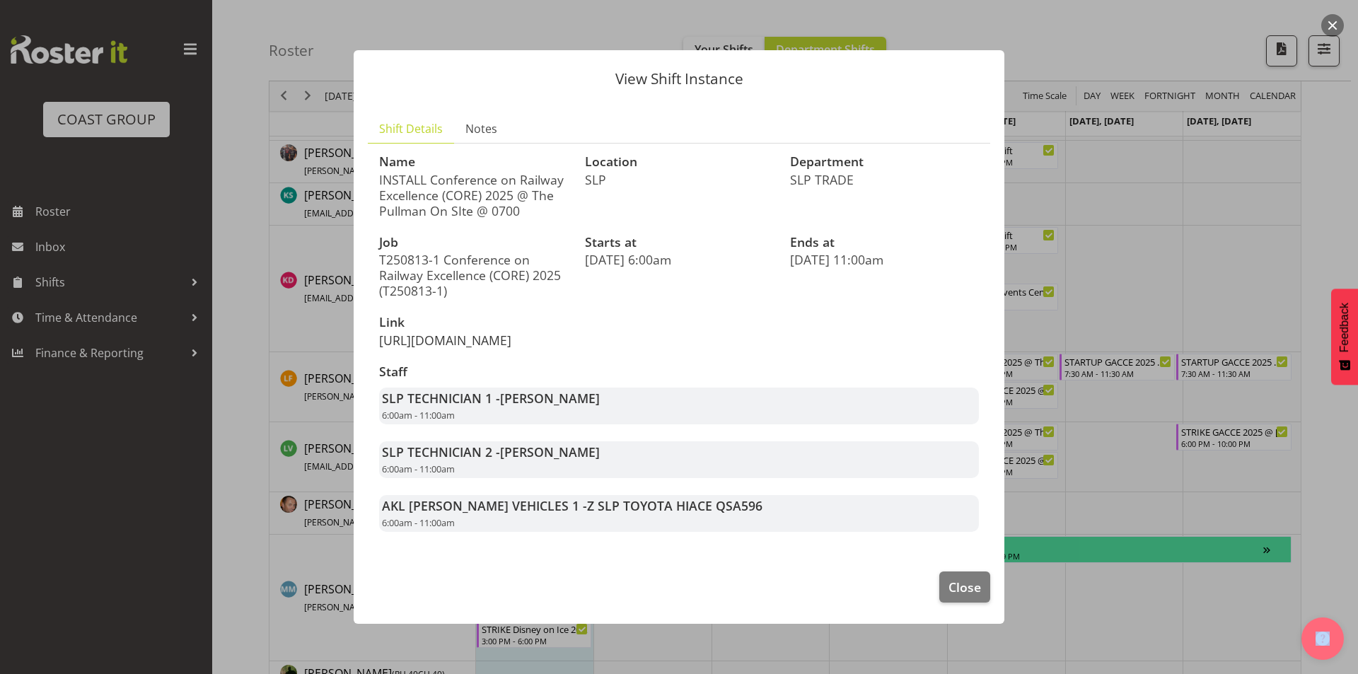
click at [397, 349] on link "[URL][DOMAIN_NAME]" at bounding box center [445, 340] width 132 height 17
click at [958, 596] on span "Close" at bounding box center [964, 587] width 33 height 18
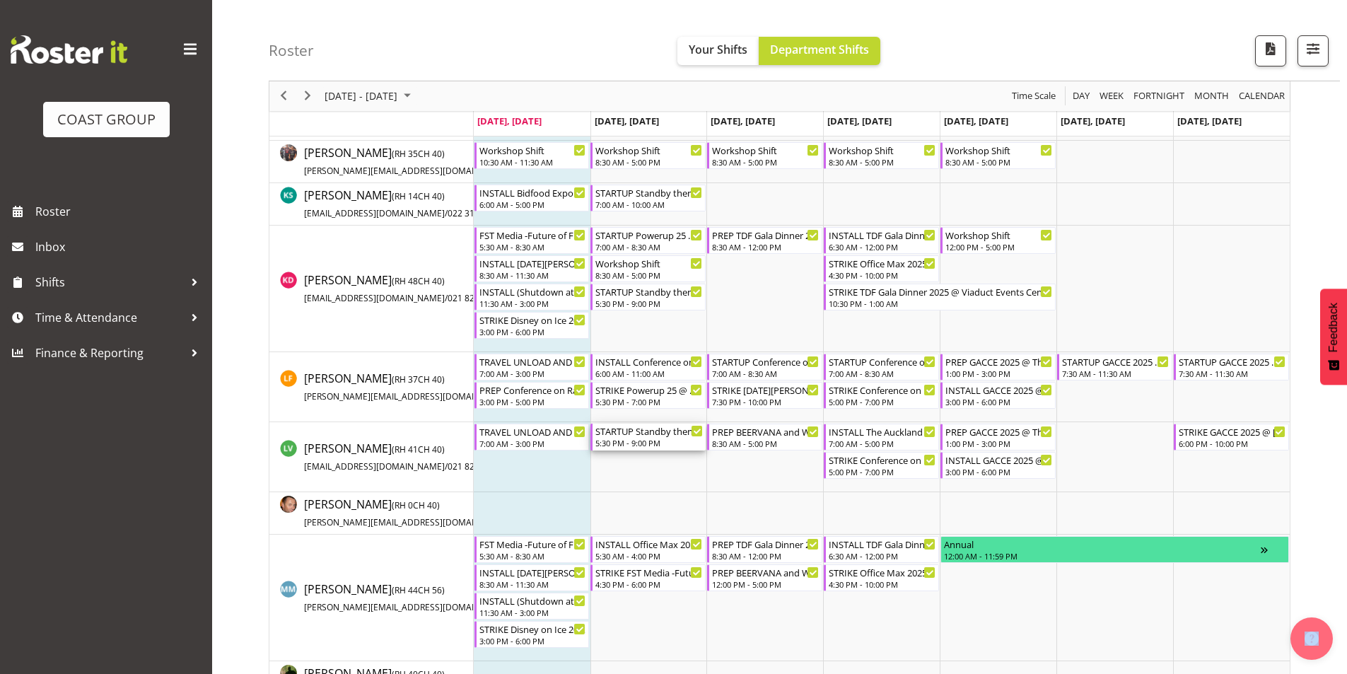
click at [639, 437] on div "STARTUP Standby then STRIKE Bidfood Expo 2025 @ [GEOGRAPHIC_DATA] Showgrounds" at bounding box center [648, 431] width 107 height 14
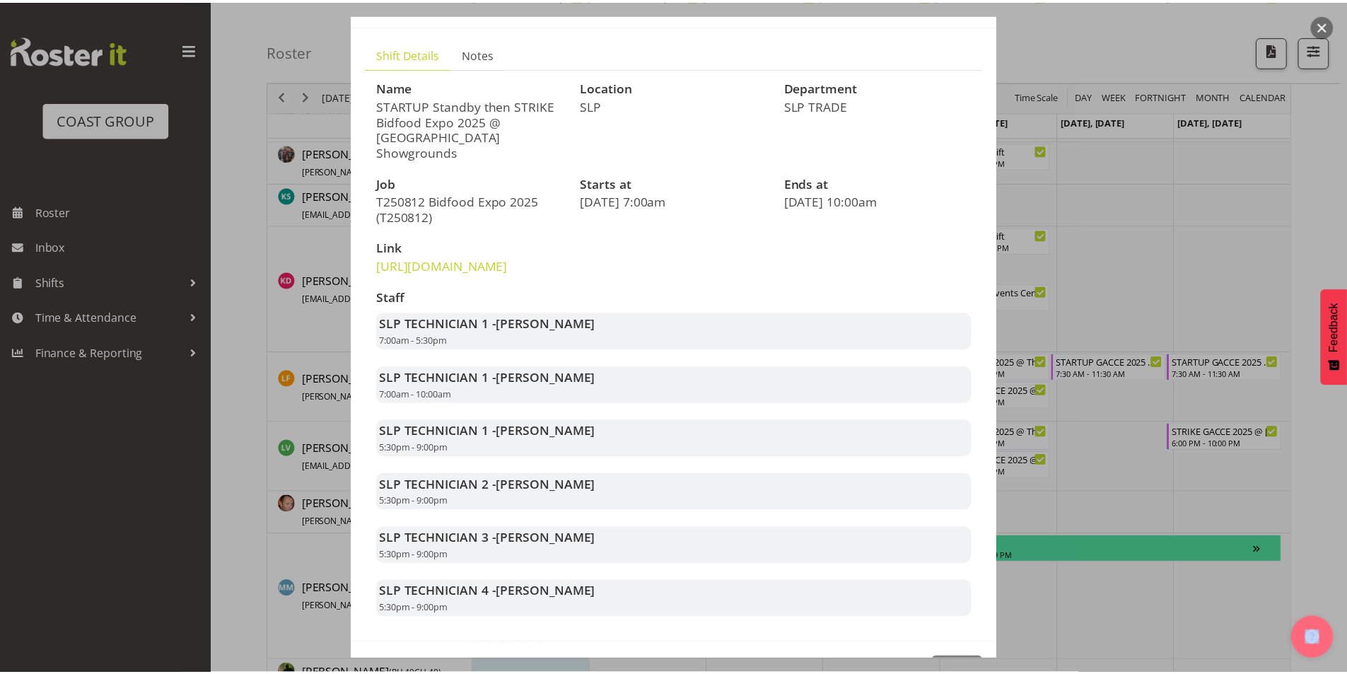
scroll to position [140, 0]
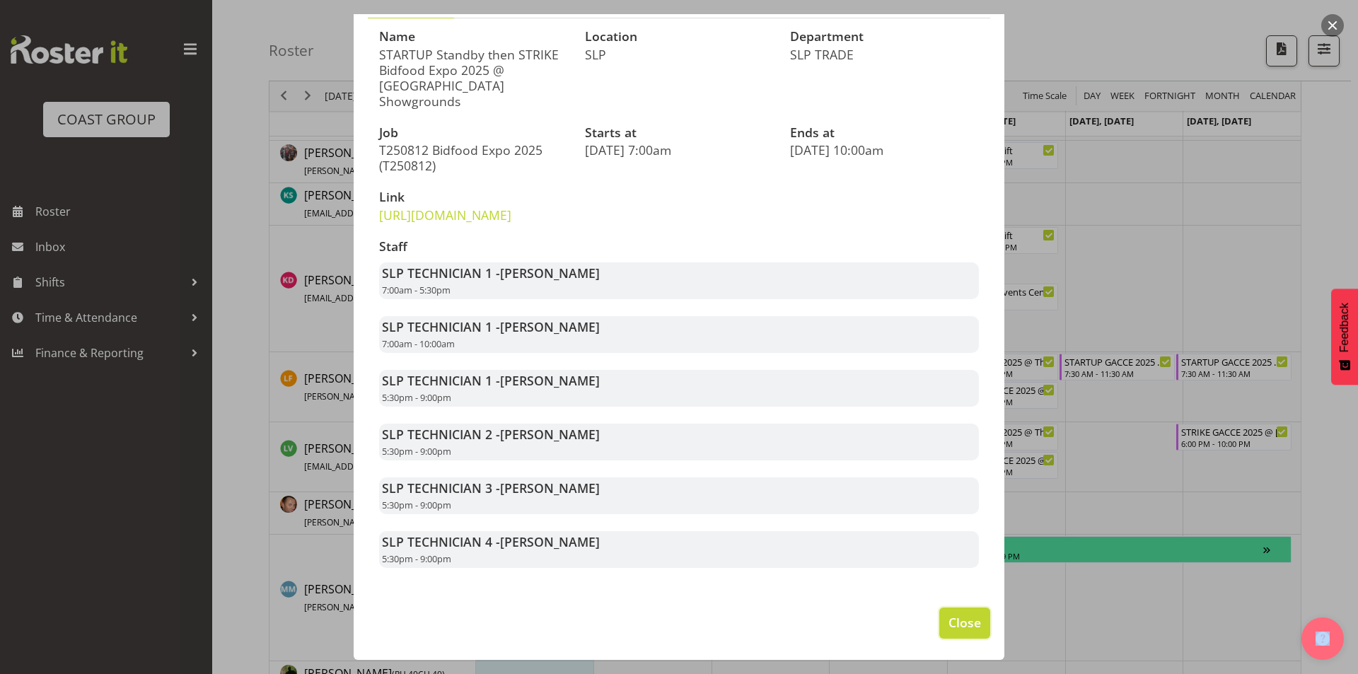
click at [962, 621] on span "Close" at bounding box center [964, 622] width 33 height 18
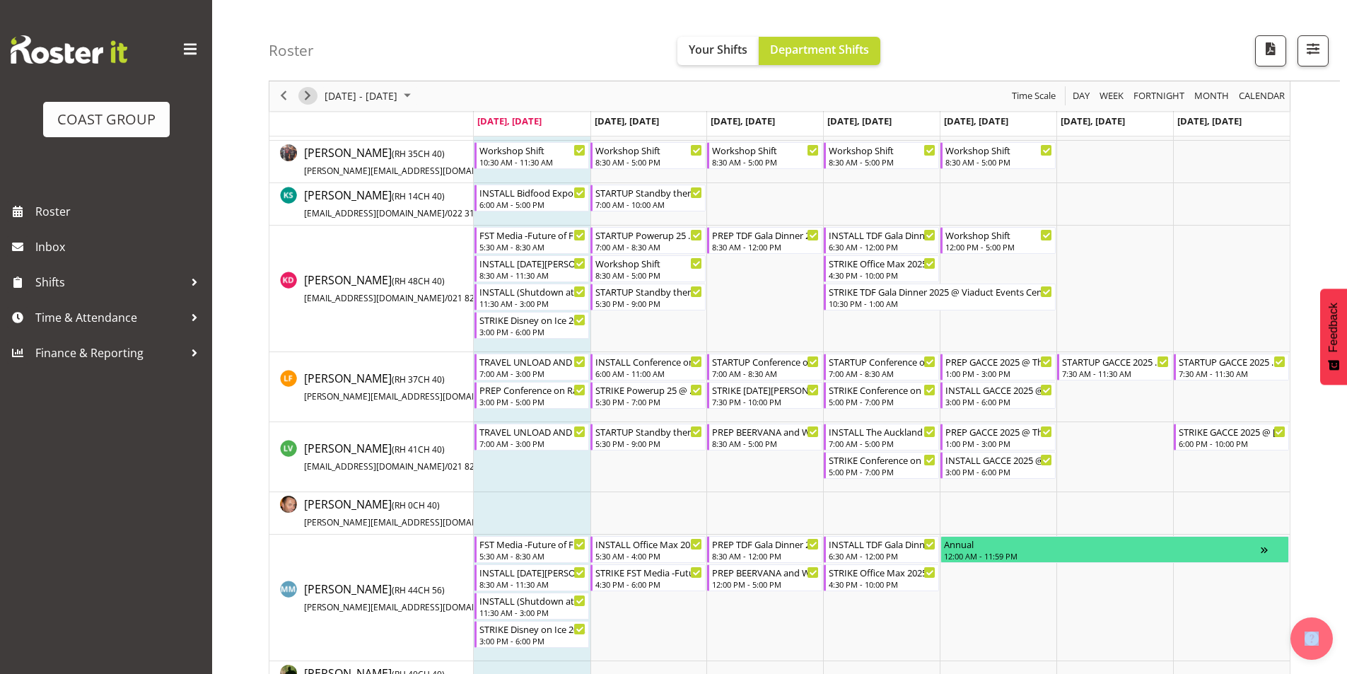
click at [310, 91] on span "Next" at bounding box center [307, 97] width 17 height 18
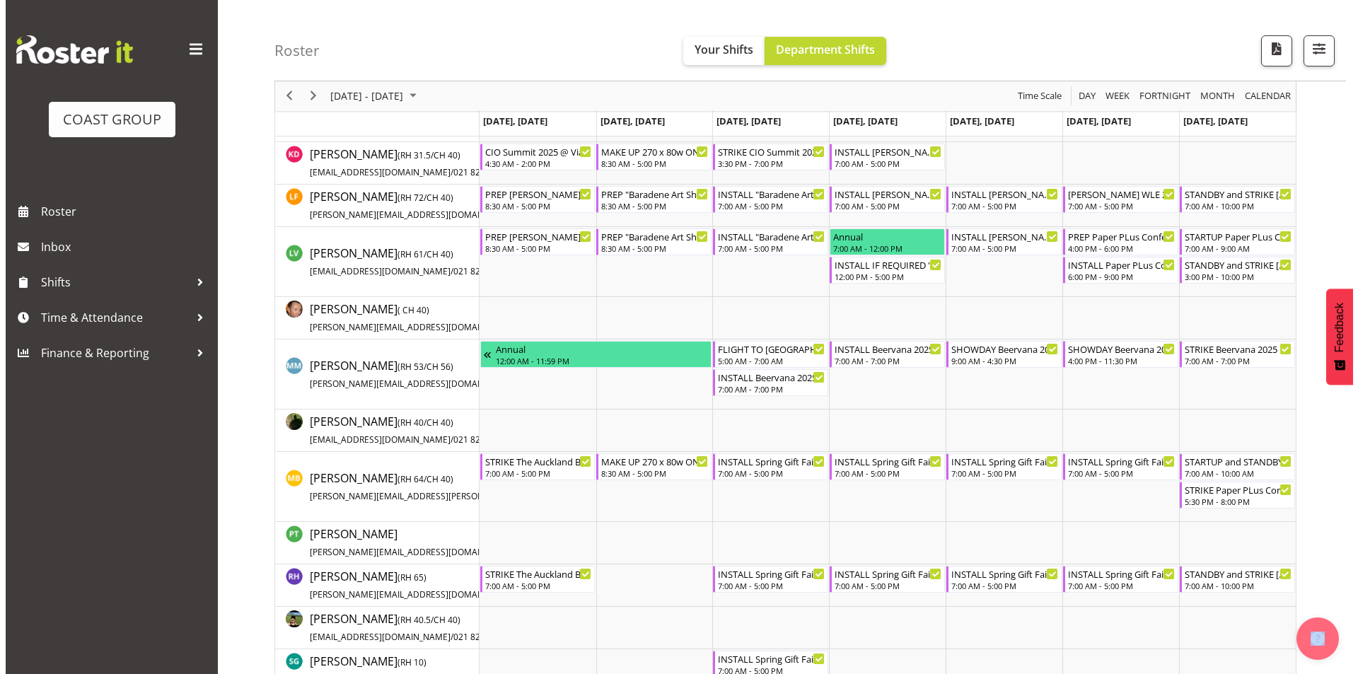
scroll to position [788, 0]
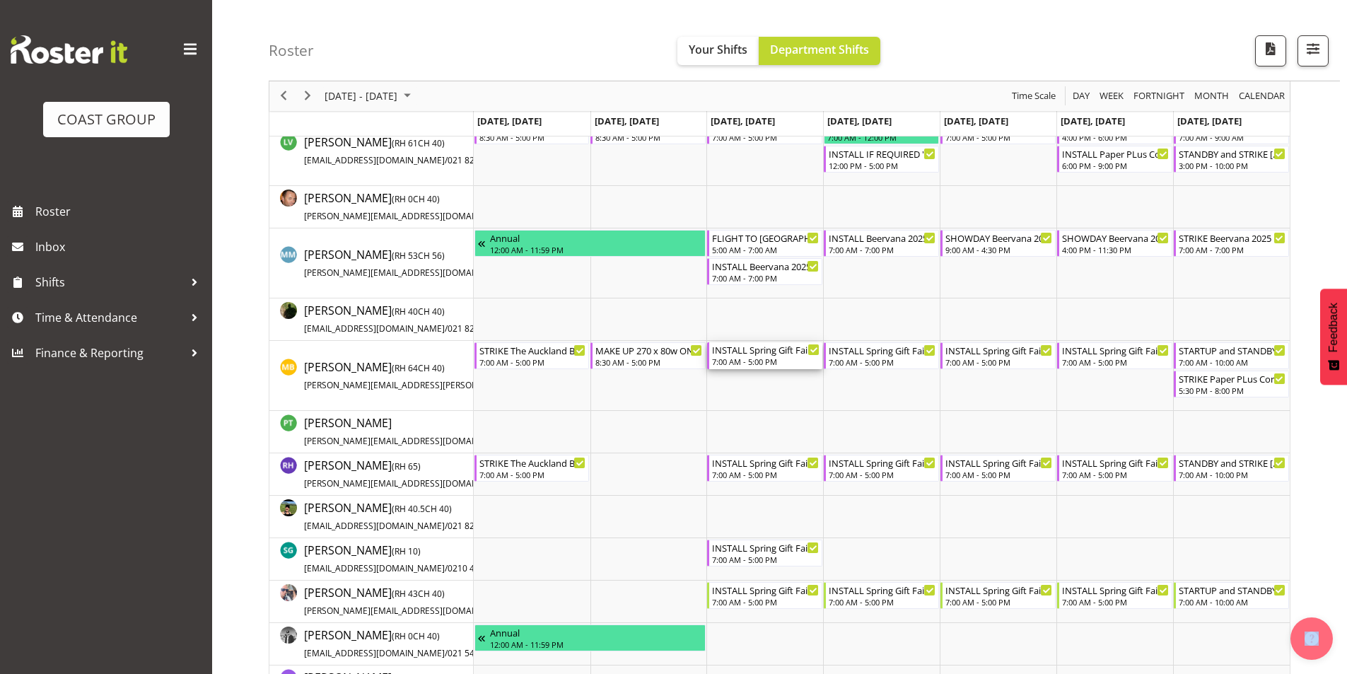
click at [765, 353] on div "INSTALL Spring Gift Fair 2025 @ [GEOGRAPHIC_DATA]" at bounding box center [765, 349] width 107 height 14
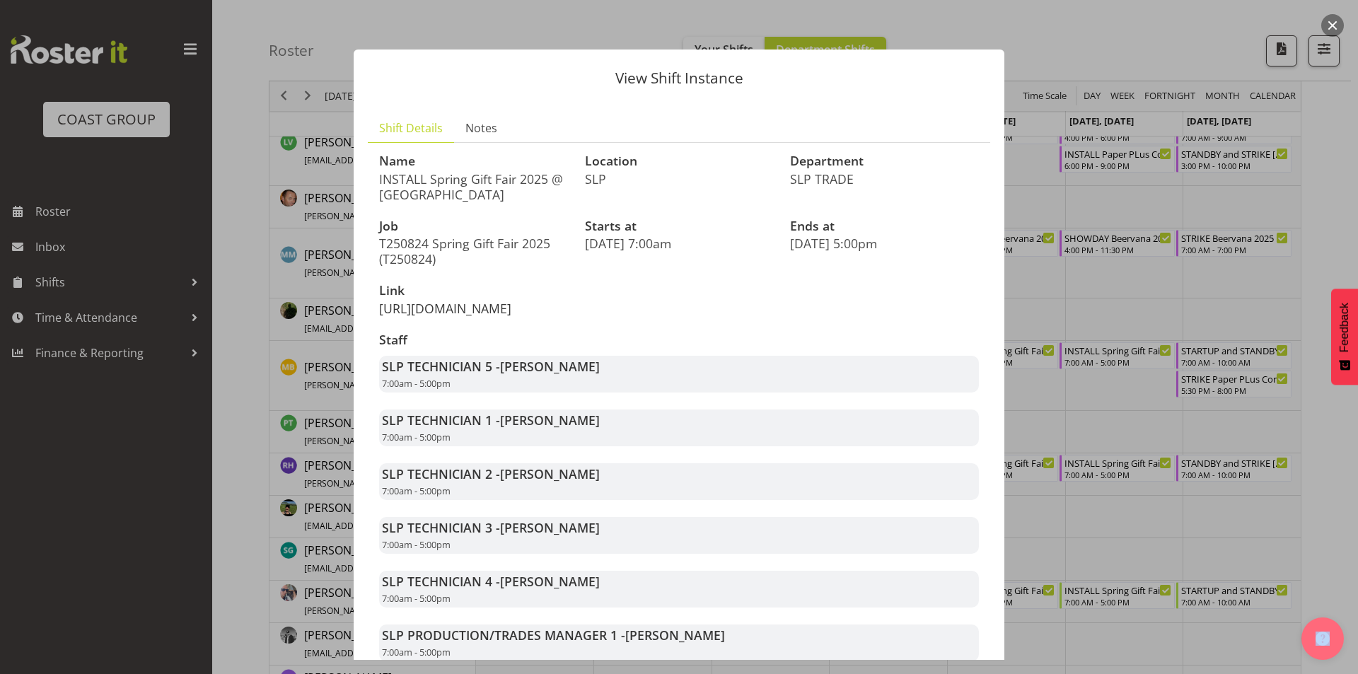
click at [476, 310] on link "[URL][DOMAIN_NAME]" at bounding box center [445, 308] width 132 height 17
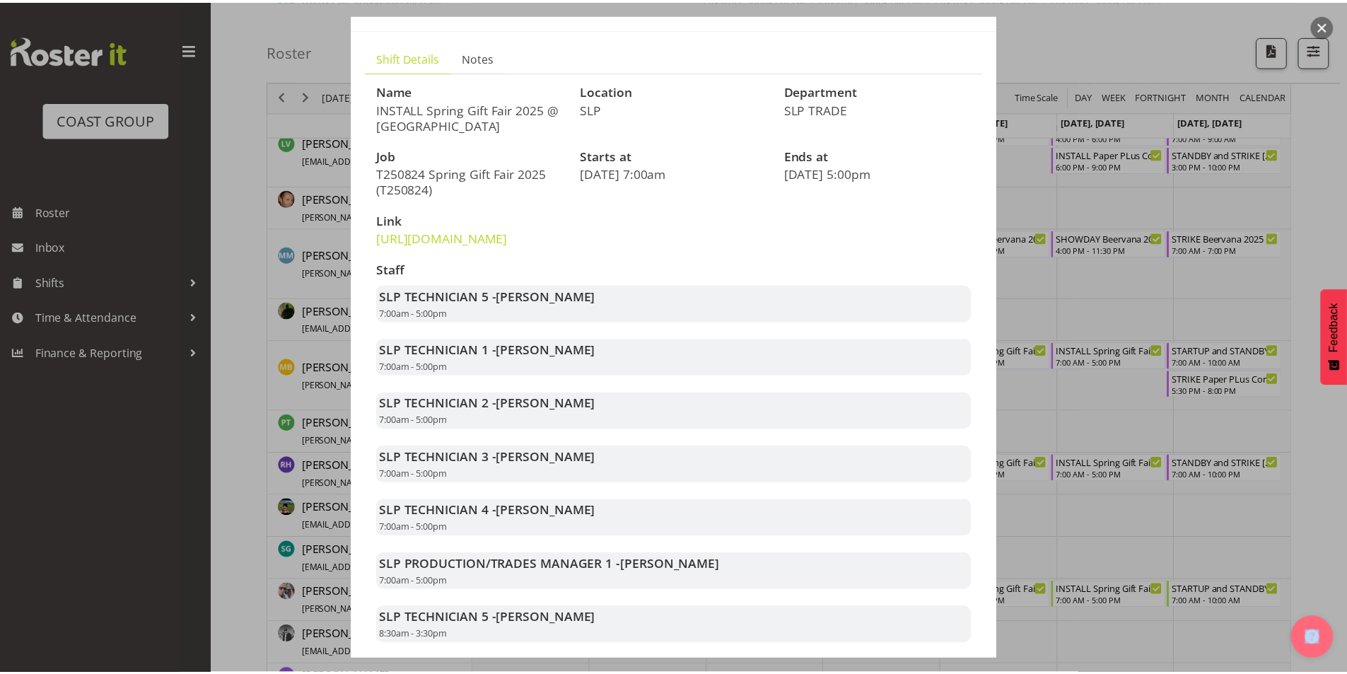
scroll to position [178, 0]
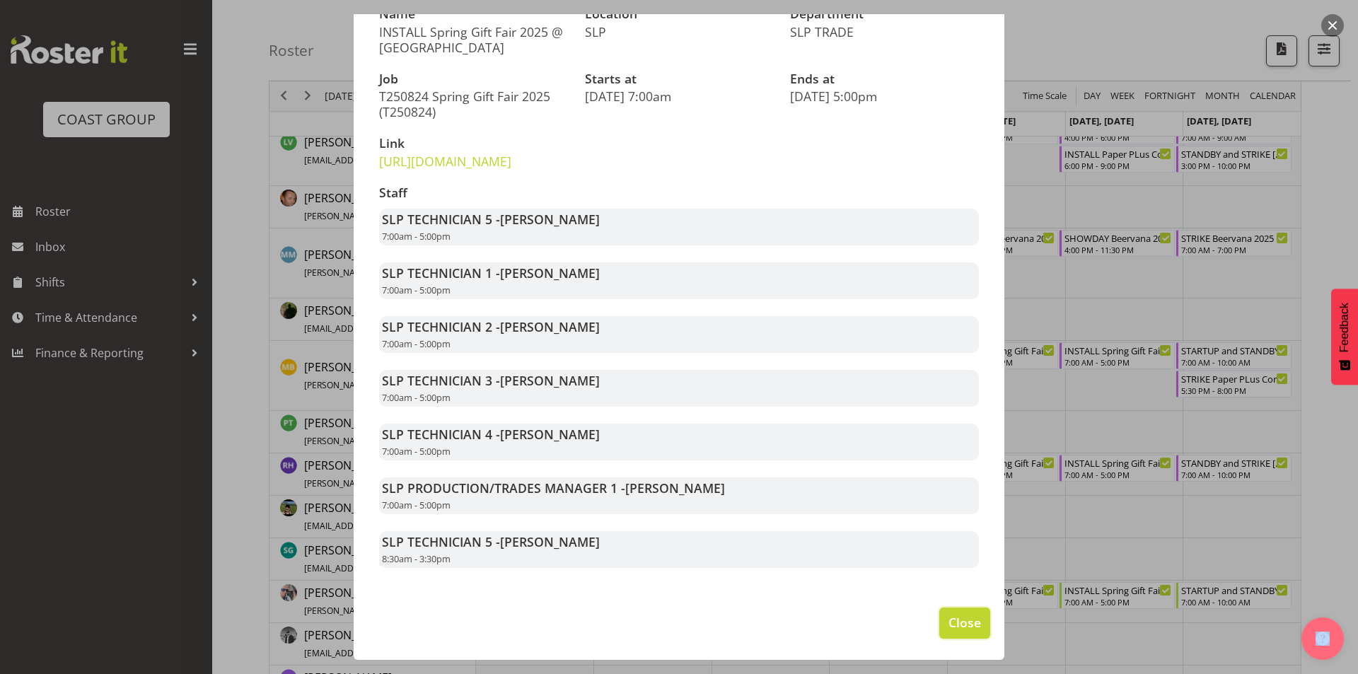
click at [948, 624] on span "Close" at bounding box center [964, 622] width 33 height 18
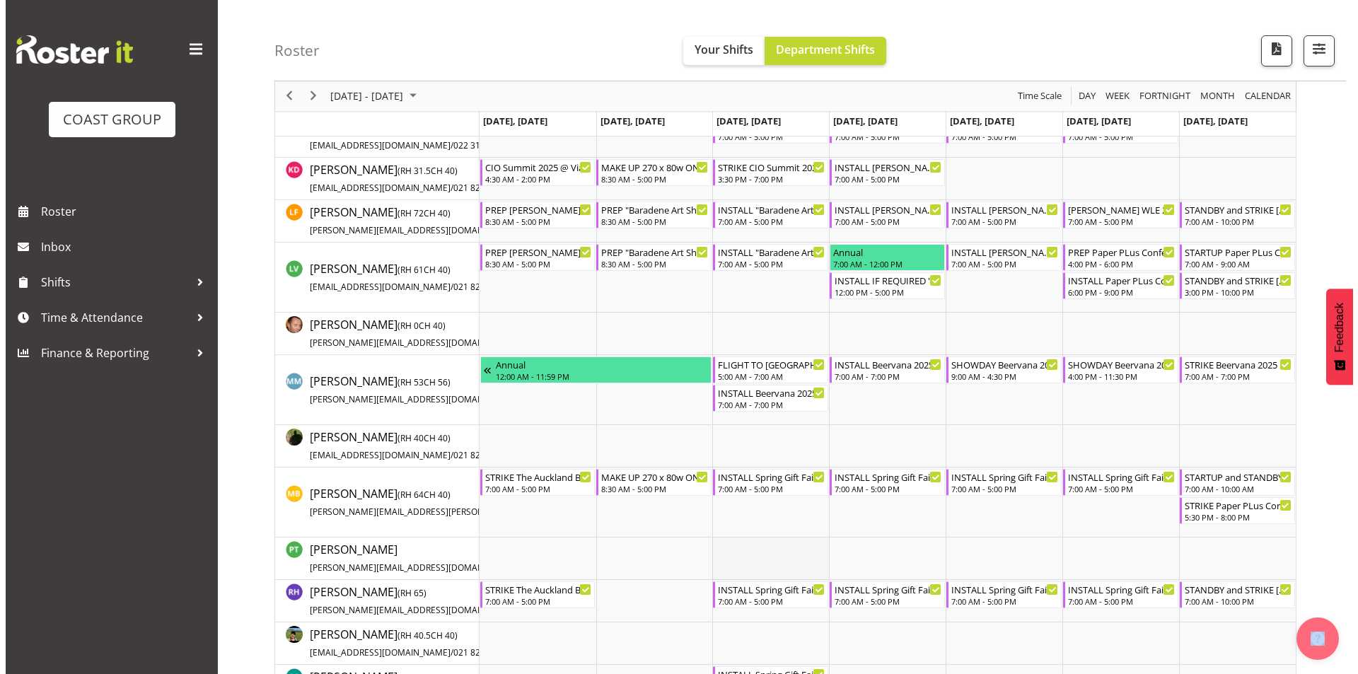
scroll to position [646, 0]
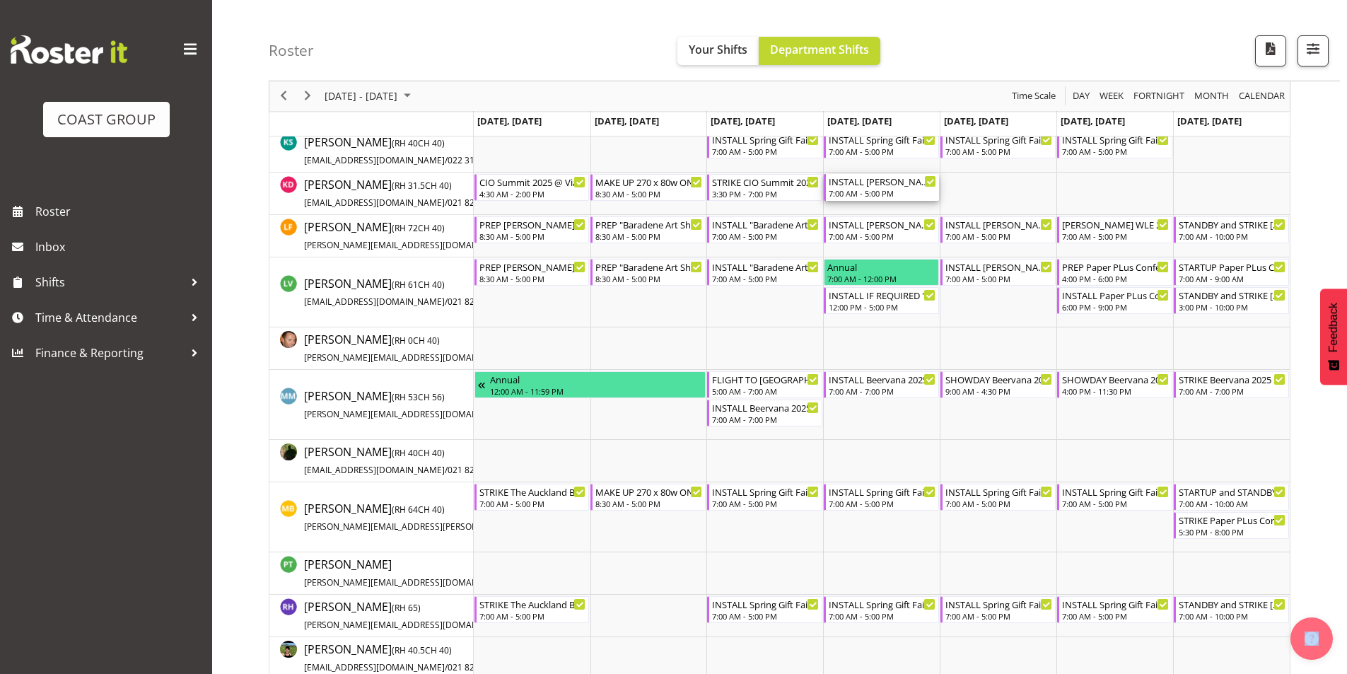
click at [860, 182] on div "INSTALL [PERSON_NAME] WLE 2025 @ [GEOGRAPHIC_DATA]" at bounding box center [882, 181] width 107 height 14
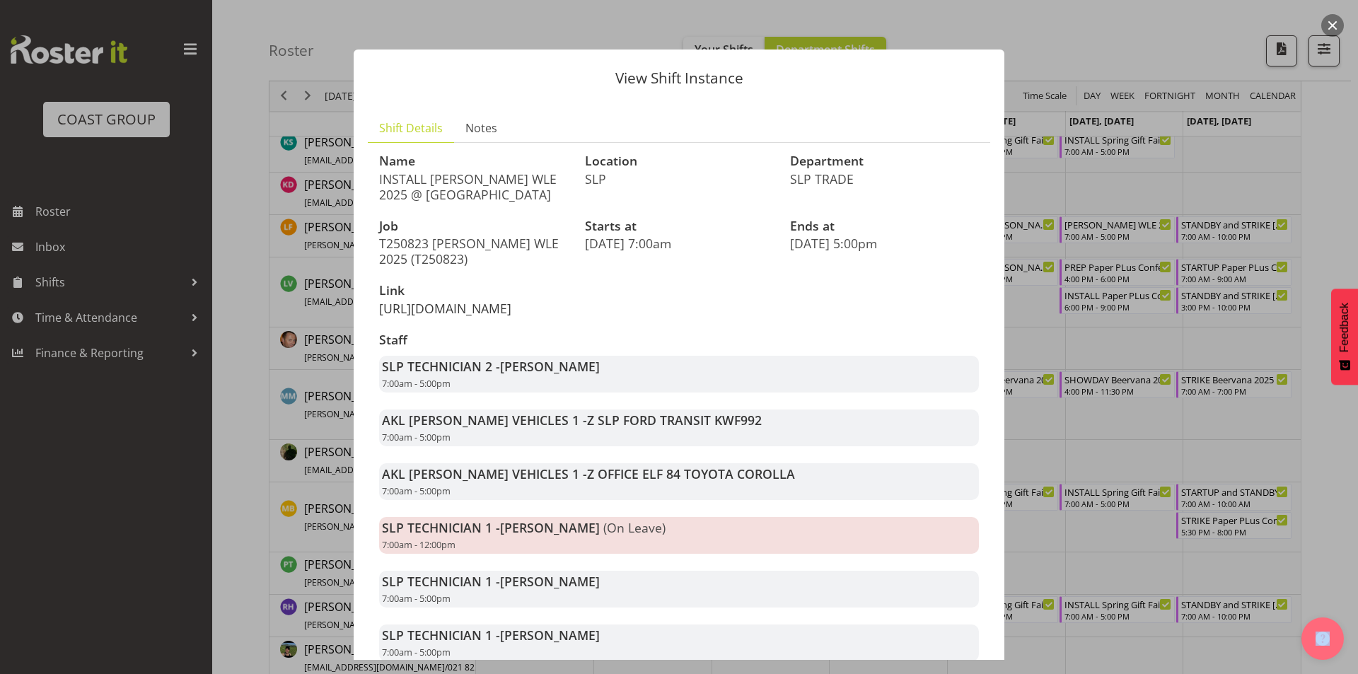
click at [424, 317] on link "[URL][DOMAIN_NAME]" at bounding box center [445, 308] width 132 height 17
